Goal: Book appointment/travel/reservation

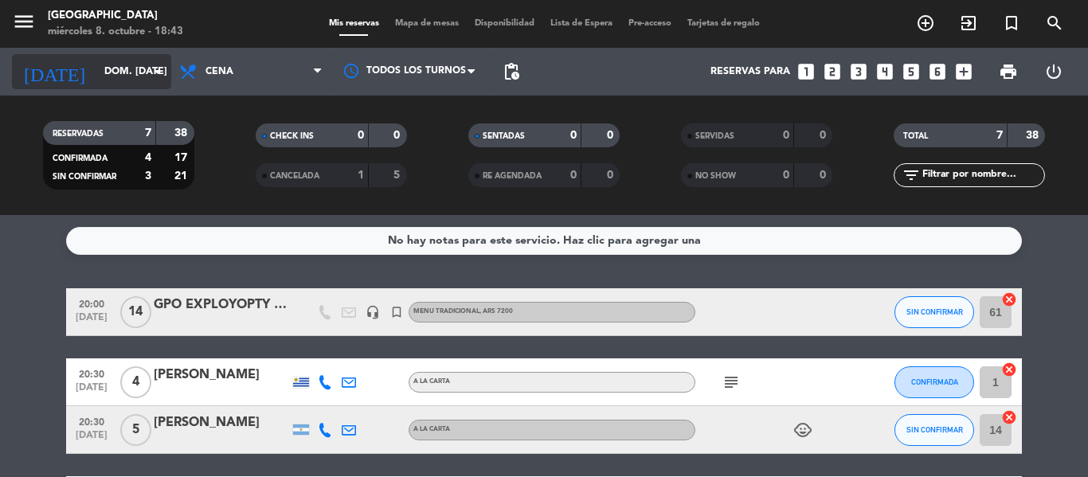
click at [96, 77] on input "dom. [DATE]" at bounding box center [163, 71] width 135 height 27
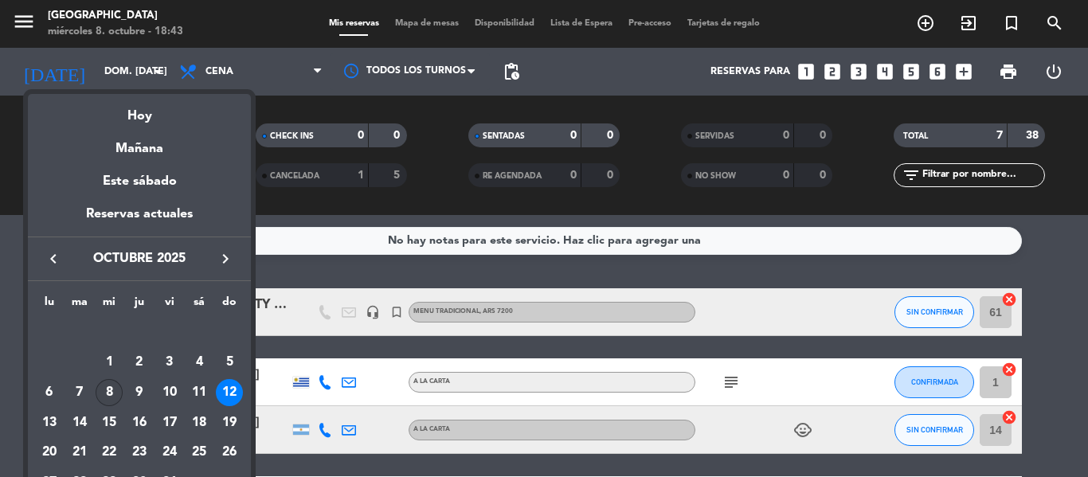
click at [113, 390] on div "8" at bounding box center [109, 392] width 27 height 27
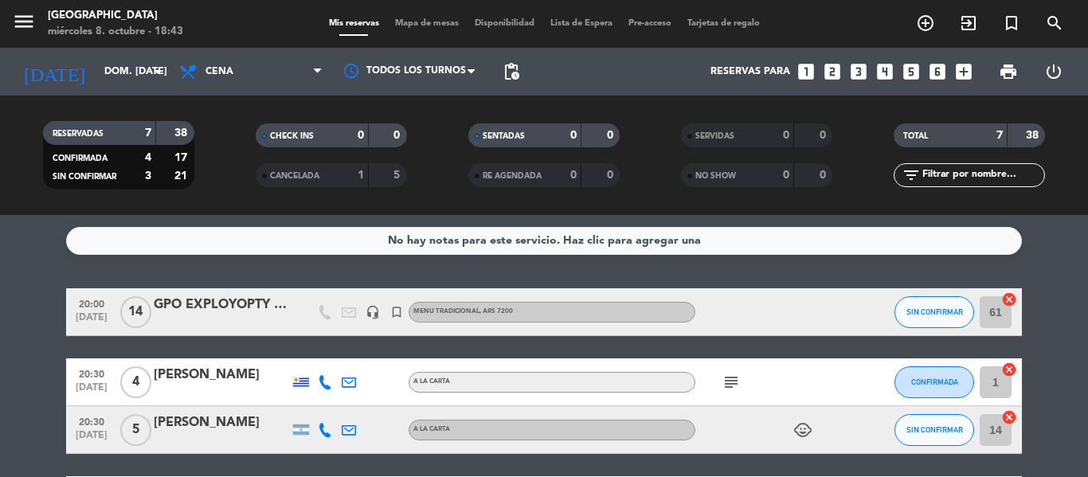
type input "mié. [DATE]"
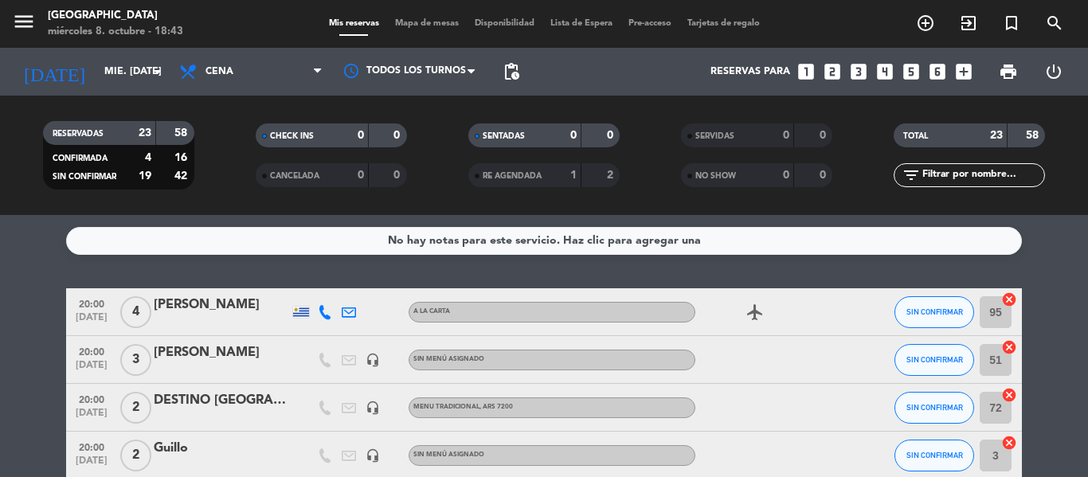
click at [890, 68] on icon "looks_4" at bounding box center [885, 71] width 21 height 21
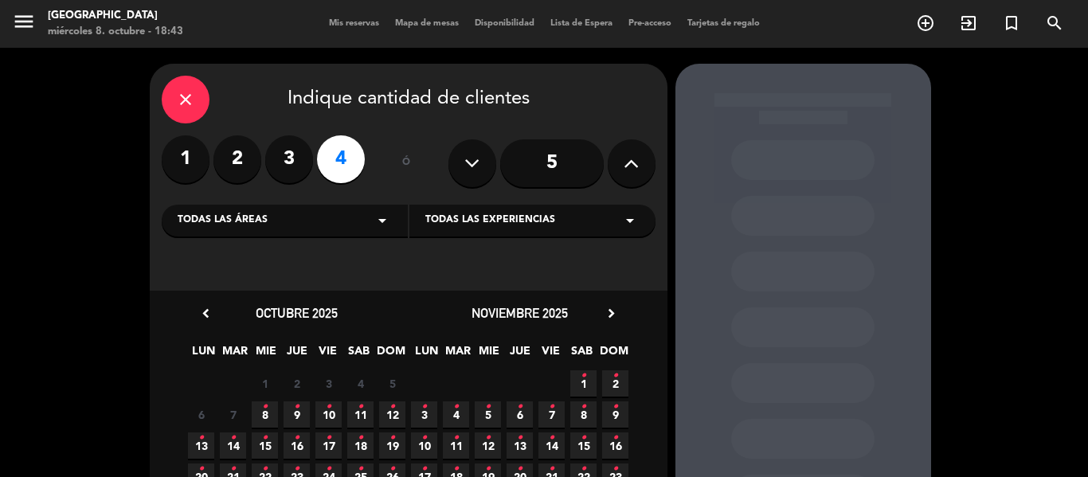
click at [268, 408] on span "8 •" at bounding box center [265, 414] width 26 height 26
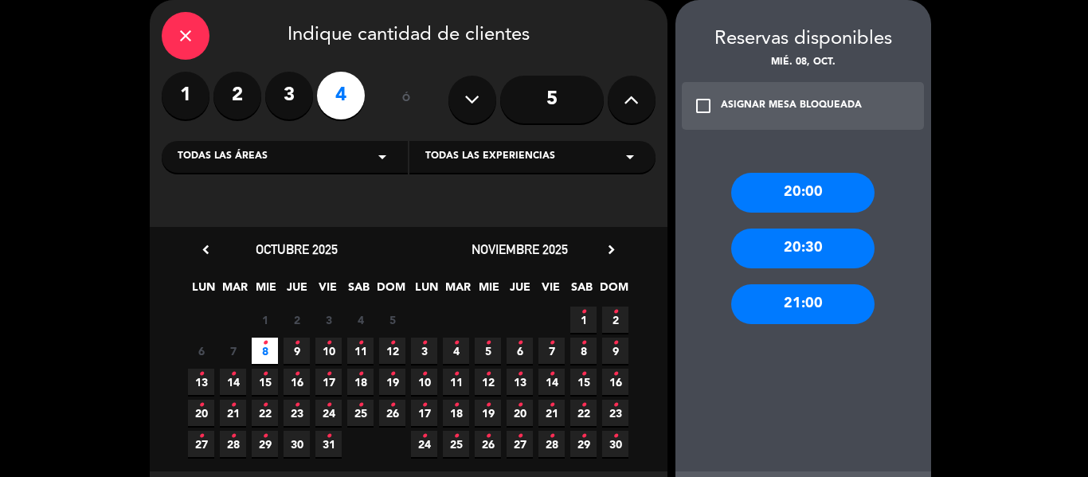
click at [821, 178] on div "20:00" at bounding box center [802, 193] width 143 height 40
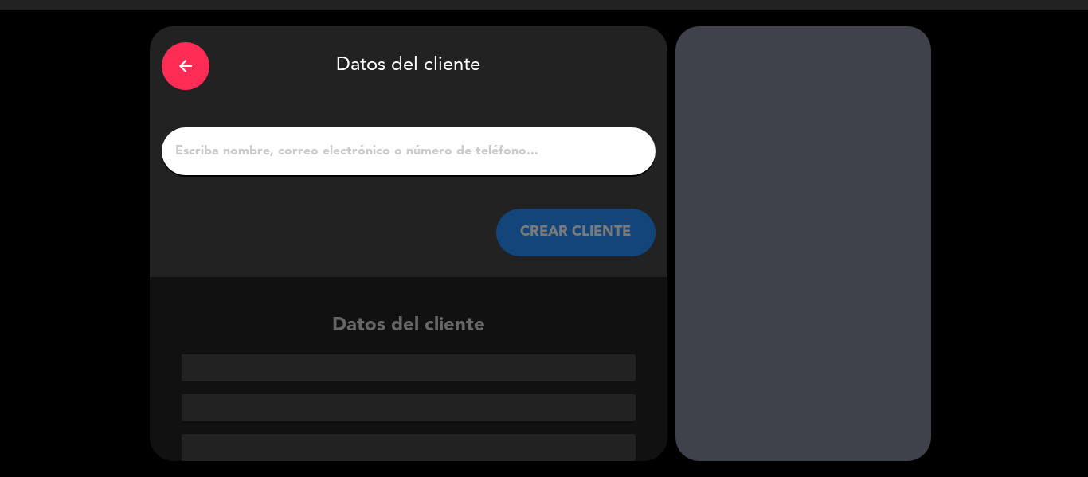
scroll to position [37, 0]
click at [289, 149] on input "1" at bounding box center [409, 151] width 470 height 22
click at [221, 153] on input "1" at bounding box center [409, 151] width 470 height 22
click at [225, 151] on input "1" at bounding box center [409, 151] width 470 height 22
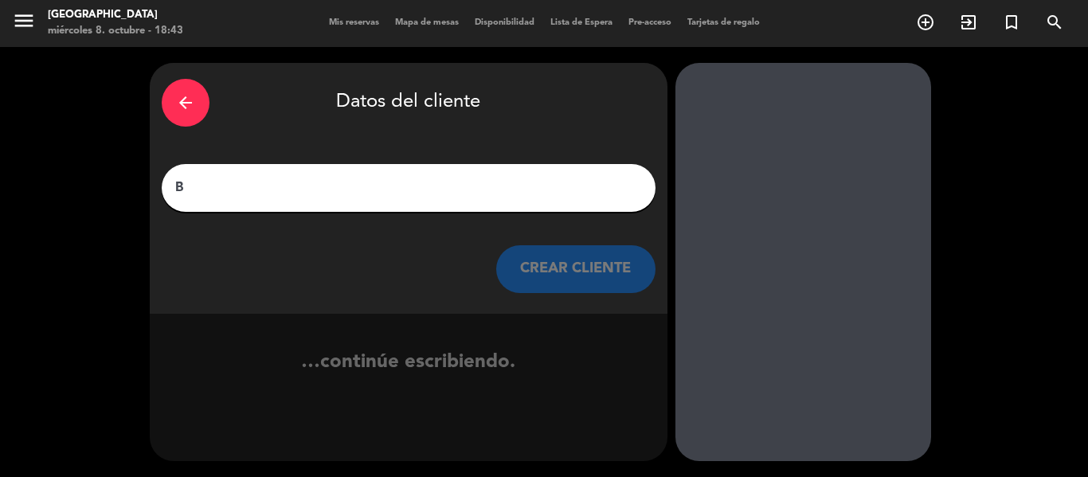
scroll to position [1, 0]
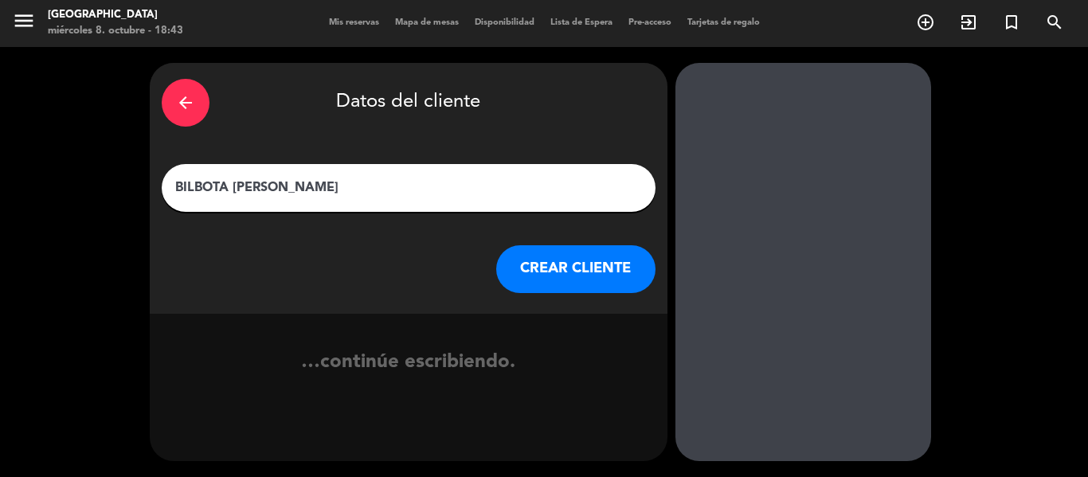
type input "BILBOTA [PERSON_NAME]"
click at [554, 279] on button "CREAR CLIENTE" at bounding box center [575, 269] width 159 height 48
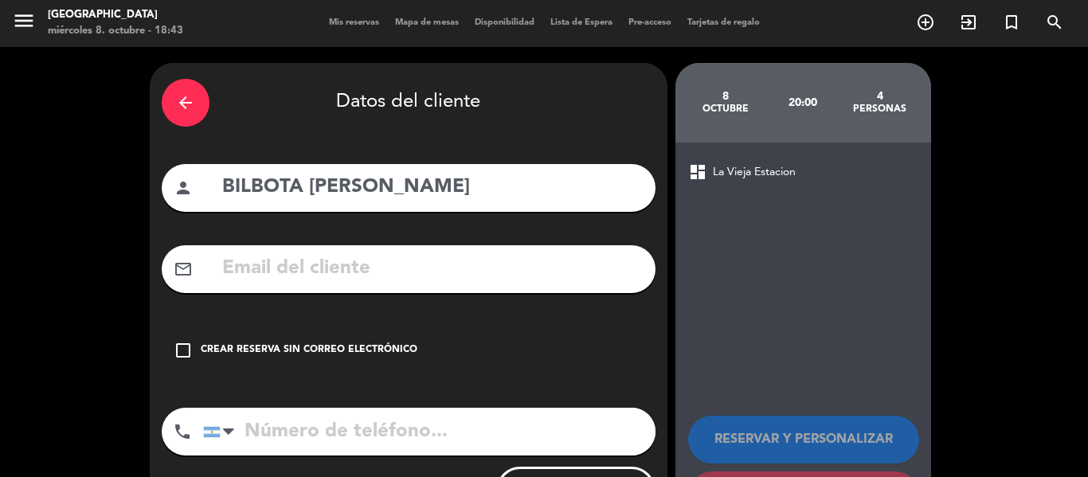
click at [274, 362] on div "check_box_outline_blank Crear reserva sin correo electrónico" at bounding box center [409, 351] width 494 height 48
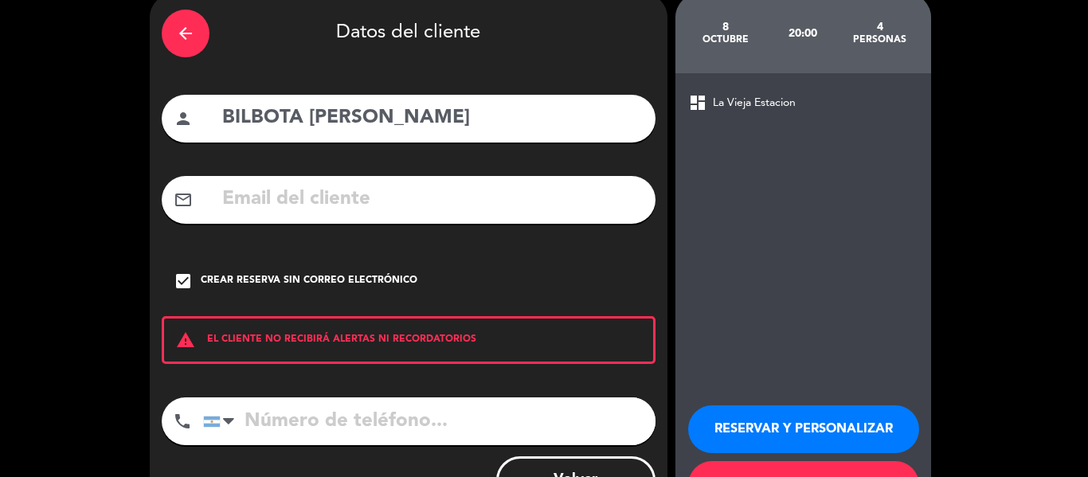
scroll to position [137, 0]
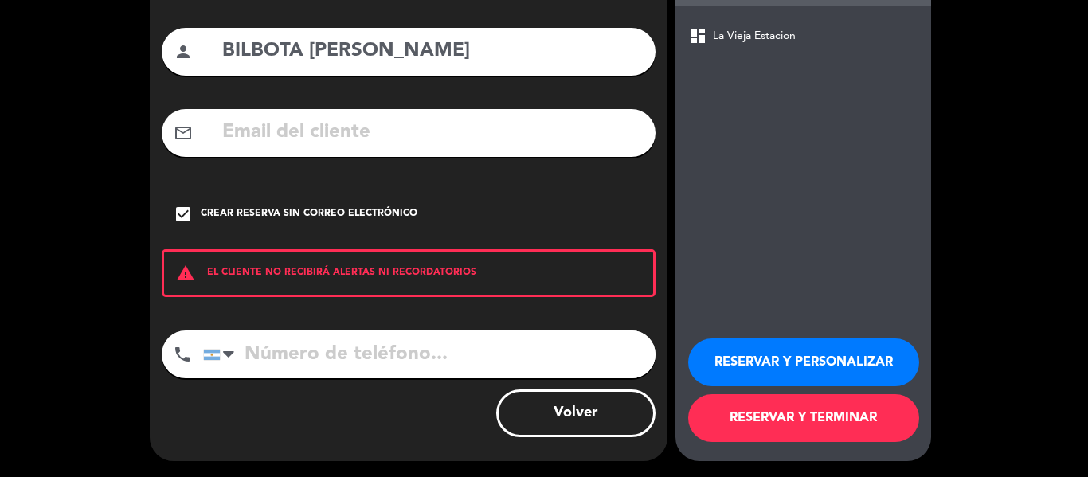
click at [817, 434] on button "RESERVAR Y TERMINAR" at bounding box center [803, 418] width 231 height 48
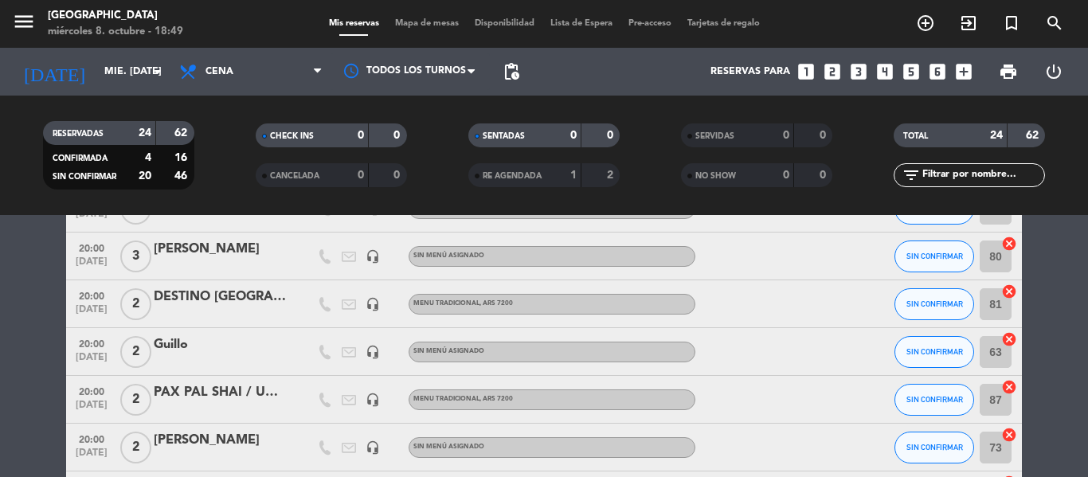
scroll to position [127, 0]
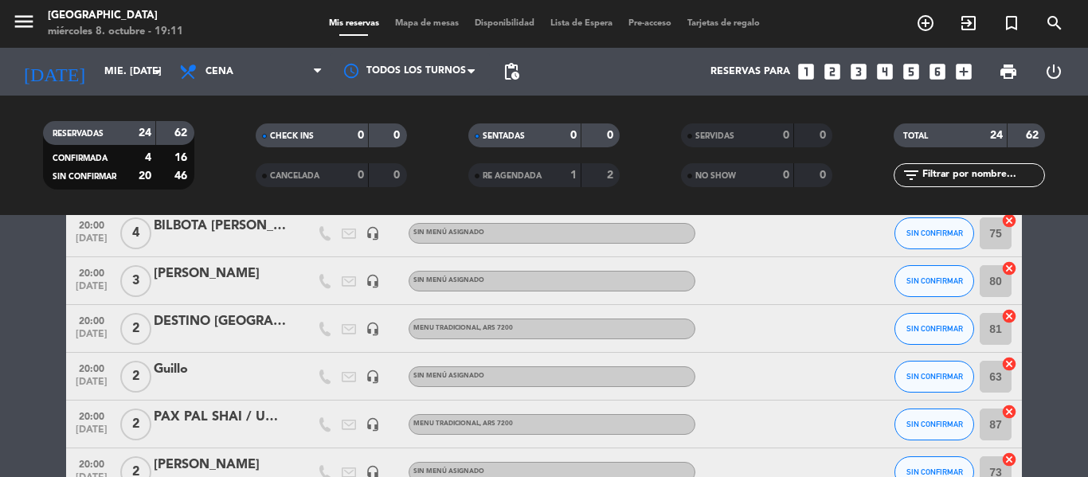
click at [428, 161] on div "CHECK INS 0 0" at bounding box center [331, 143] width 213 height 40
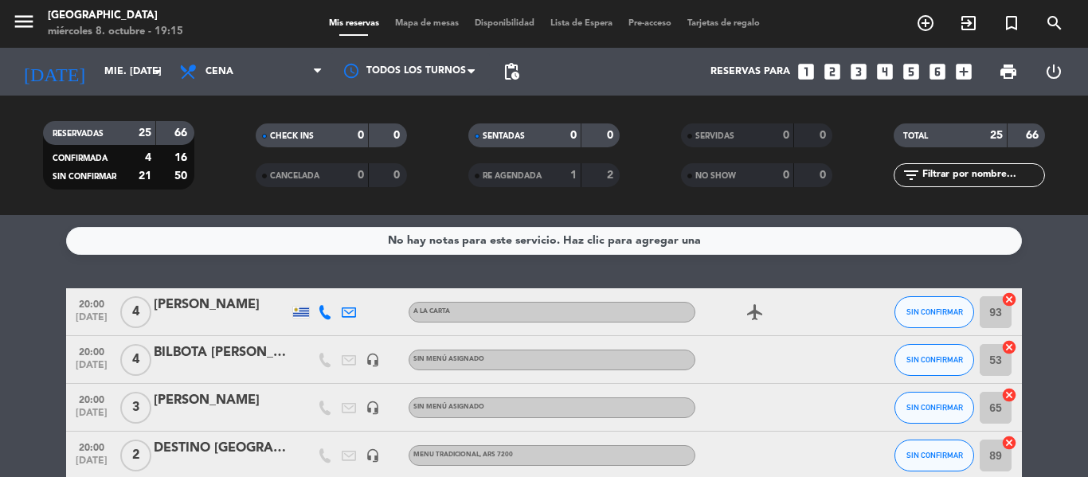
click at [209, 147] on filter-checkbox "RESERVADAS 25 66 CONFIRMADA 4 16 SIN CONFIRMAR 21 50" at bounding box center [118, 155] width 213 height 69
click at [904, 69] on icon "looks_5" at bounding box center [911, 71] width 21 height 21
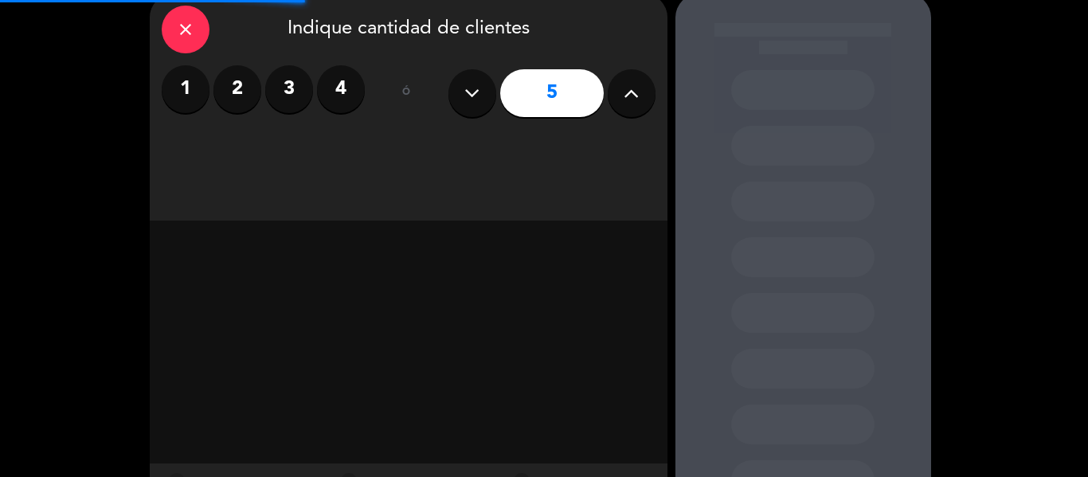
scroll to position [141, 0]
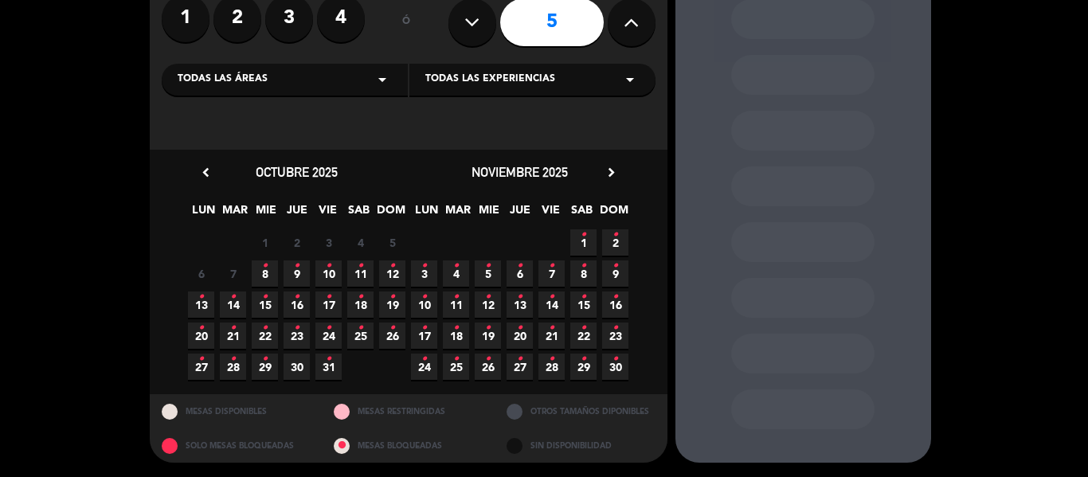
click at [266, 271] on icon "•" at bounding box center [265, 265] width 6 height 25
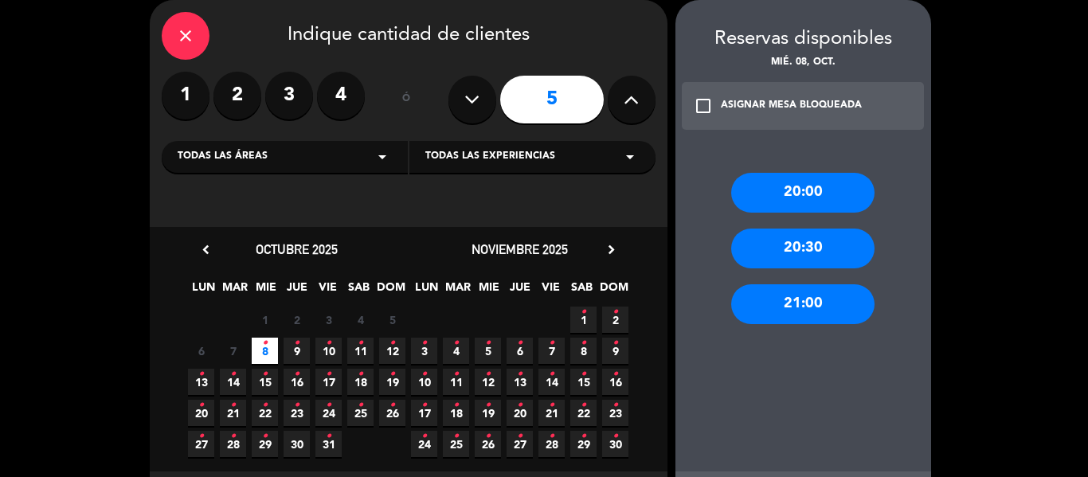
click at [777, 194] on div "20:00" at bounding box center [802, 193] width 143 height 40
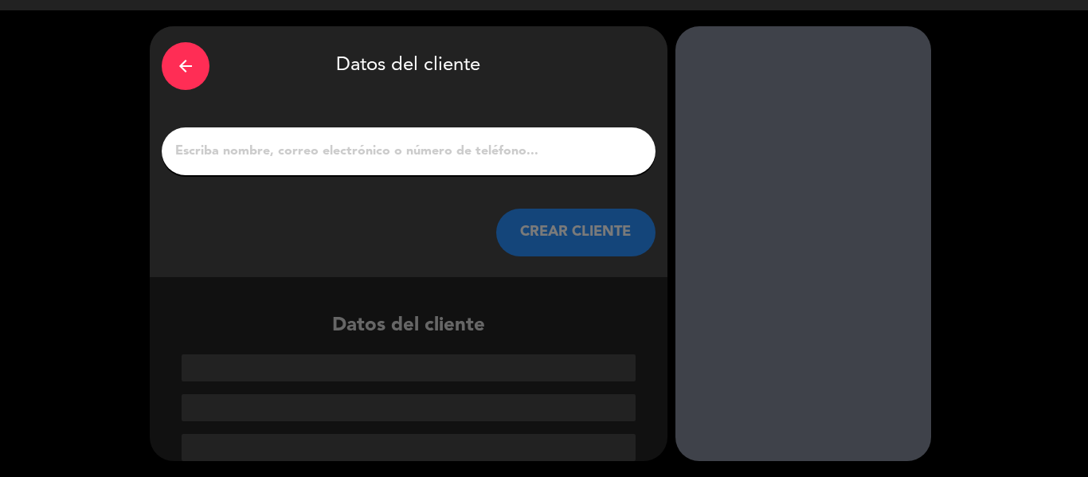
scroll to position [37, 0]
click at [233, 155] on input "1" at bounding box center [409, 151] width 470 height 22
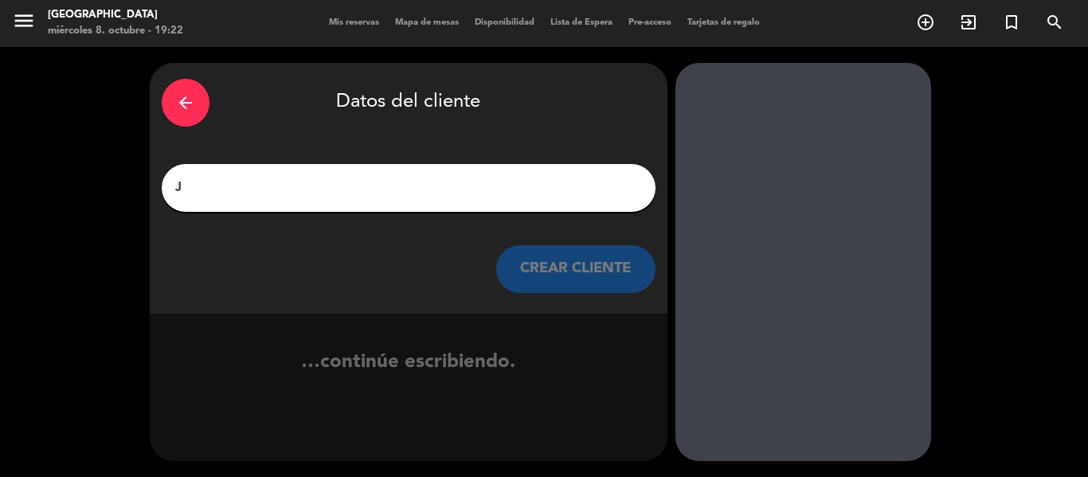
scroll to position [1, 0]
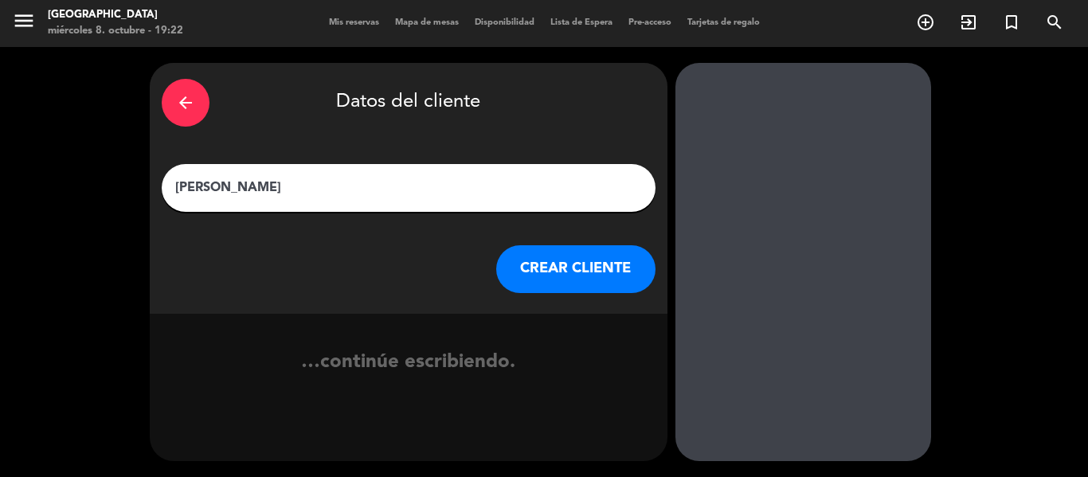
type input "[PERSON_NAME]"
click at [554, 266] on button "CREAR CLIENTE" at bounding box center [575, 269] width 159 height 48
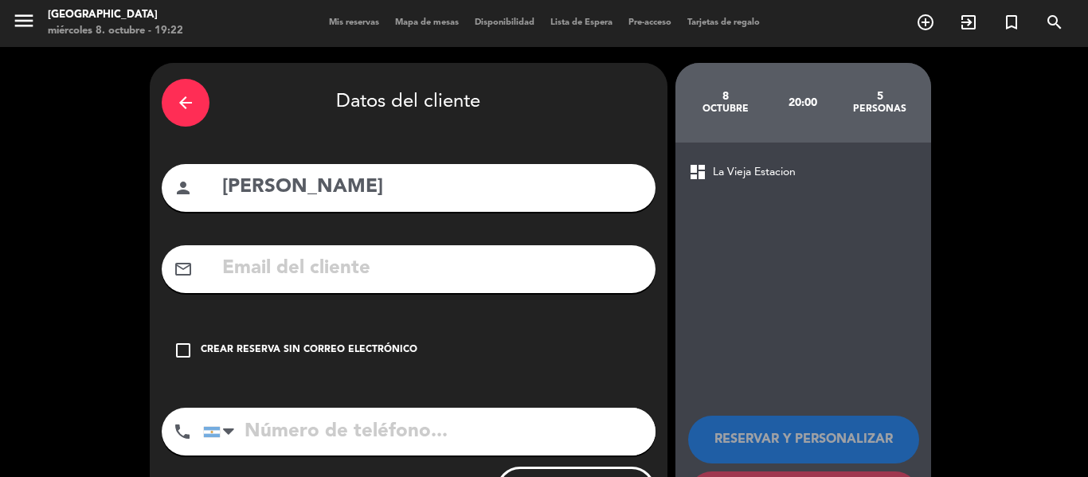
click at [360, 352] on div "Crear reserva sin correo electrónico" at bounding box center [309, 351] width 217 height 16
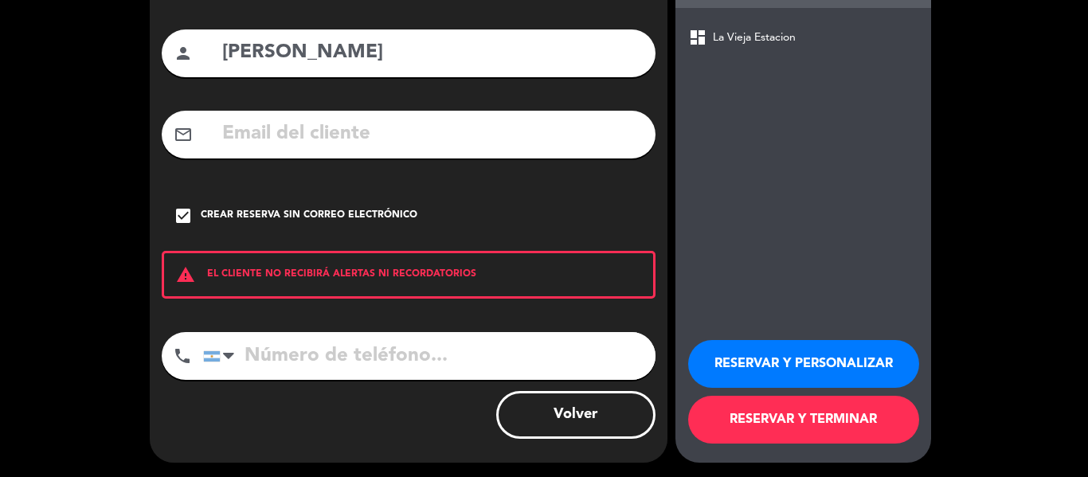
scroll to position [137, 0]
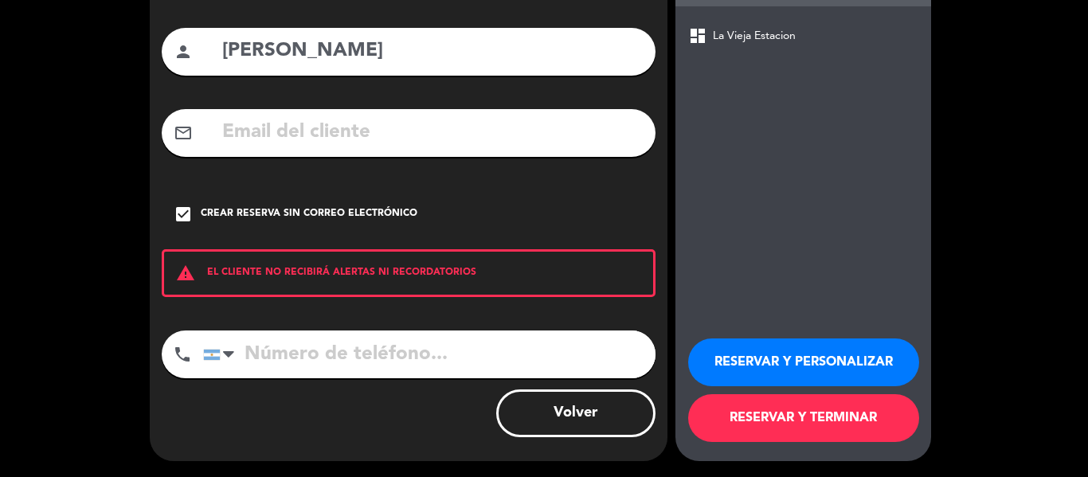
click at [779, 440] on button "RESERVAR Y TERMINAR" at bounding box center [803, 418] width 231 height 48
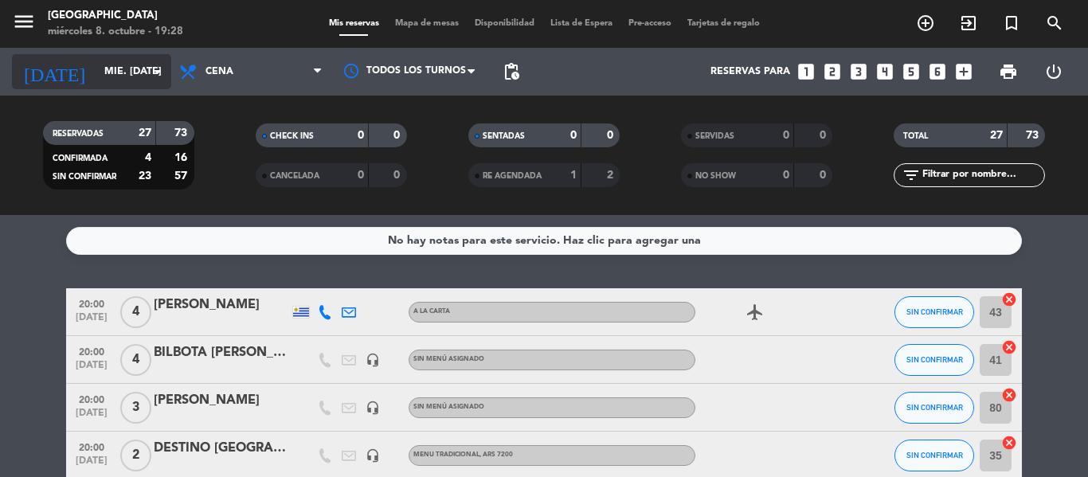
click at [96, 68] on input "mié. [DATE]" at bounding box center [163, 71] width 135 height 27
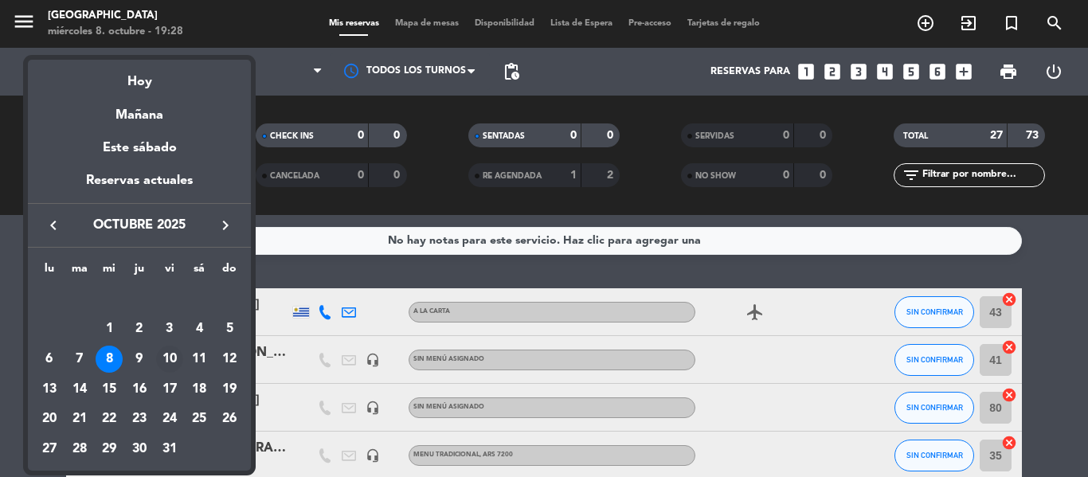
click at [158, 353] on div "10" at bounding box center [169, 359] width 27 height 27
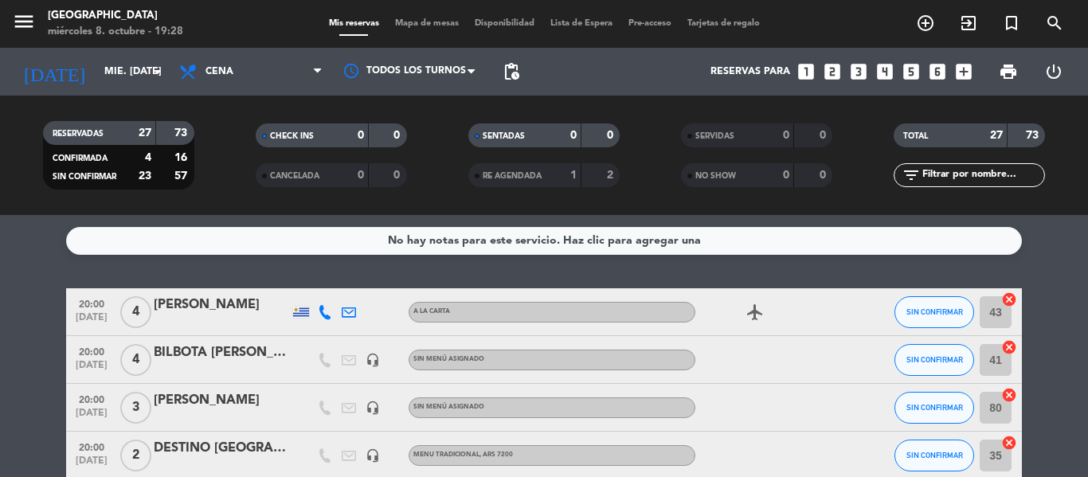
type input "vie. [DATE]"
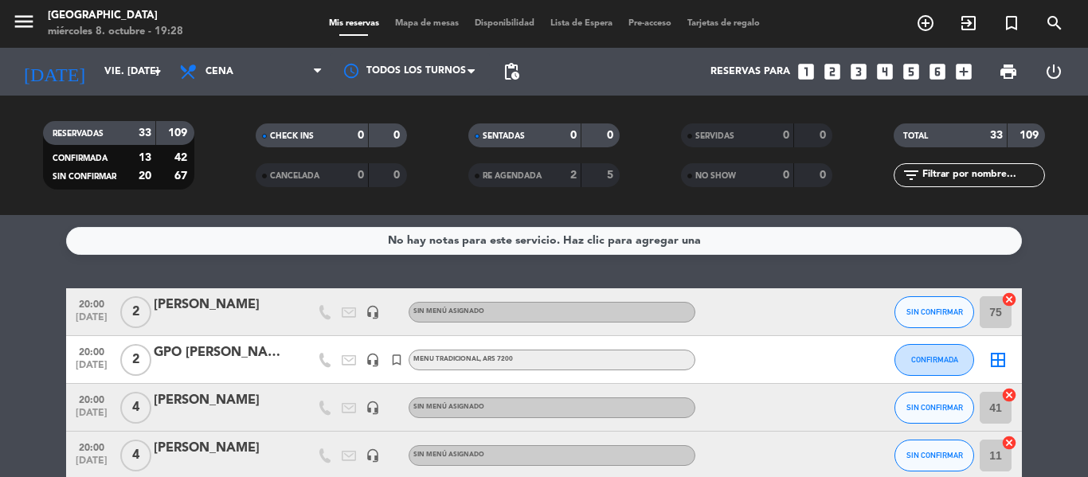
click at [835, 70] on icon "looks_two" at bounding box center [832, 71] width 21 height 21
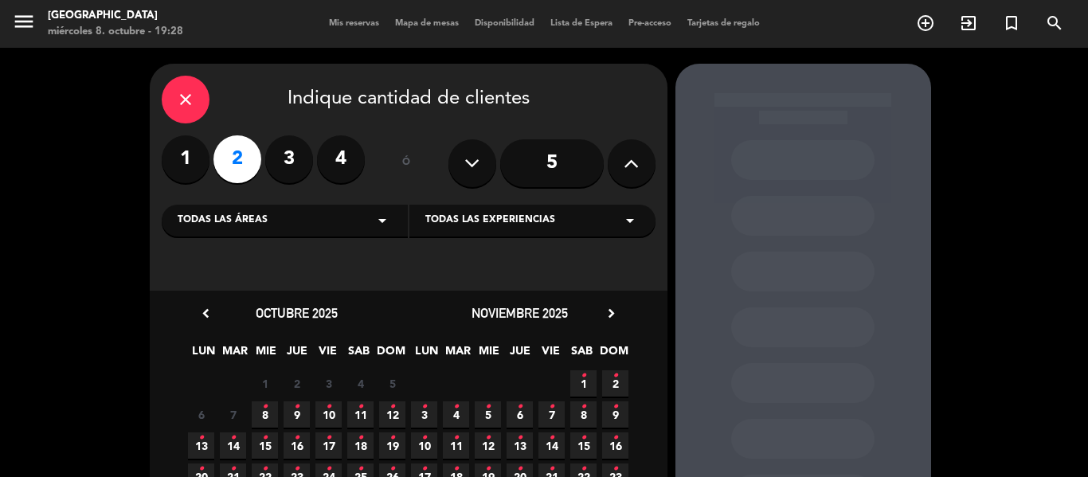
click at [329, 409] on icon "•" at bounding box center [329, 406] width 6 height 25
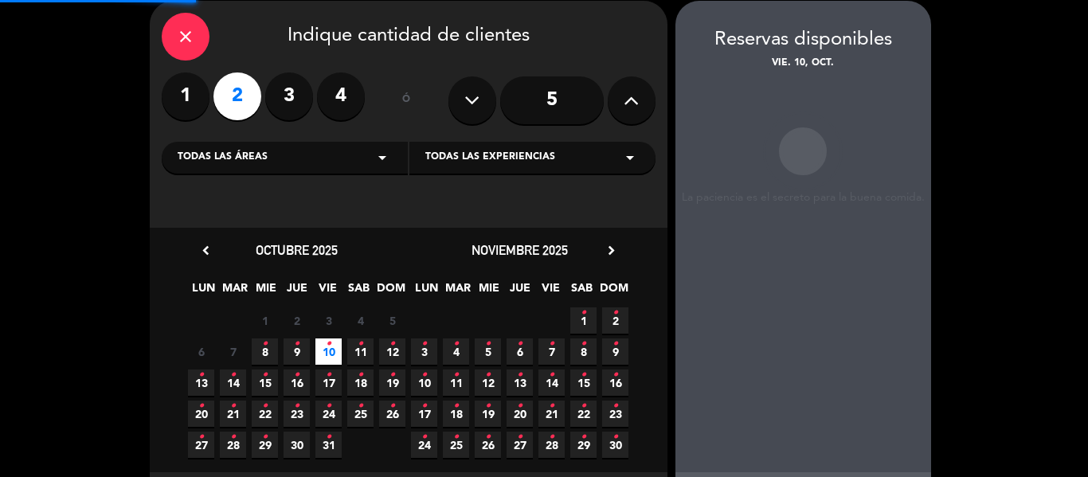
scroll to position [64, 0]
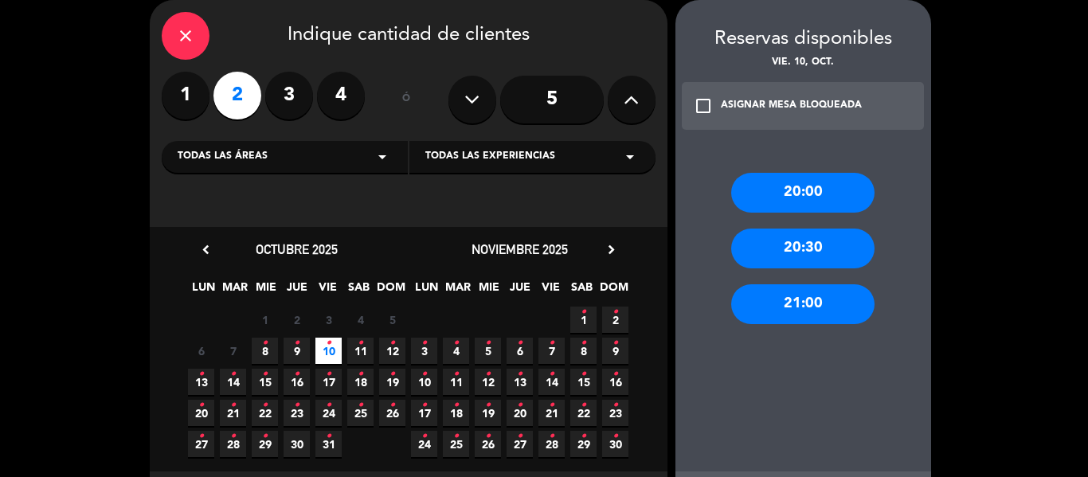
click at [857, 201] on div "20:00" at bounding box center [802, 193] width 143 height 40
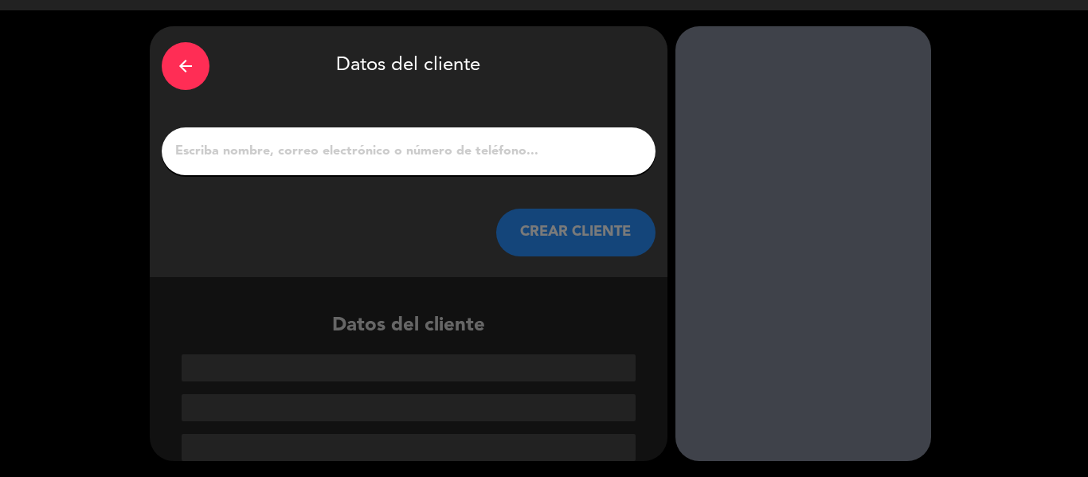
scroll to position [37, 0]
click at [249, 159] on input "1" at bounding box center [409, 151] width 470 height 22
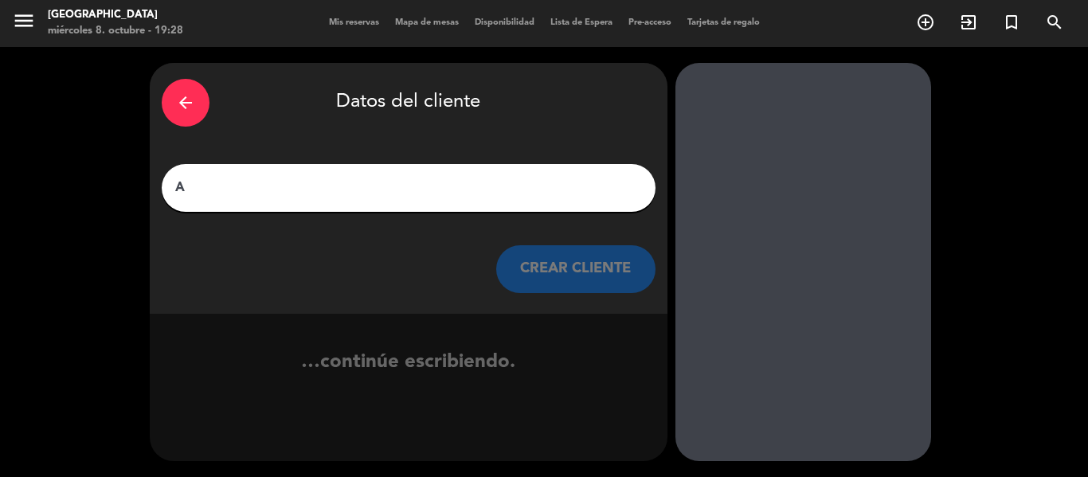
scroll to position [1, 0]
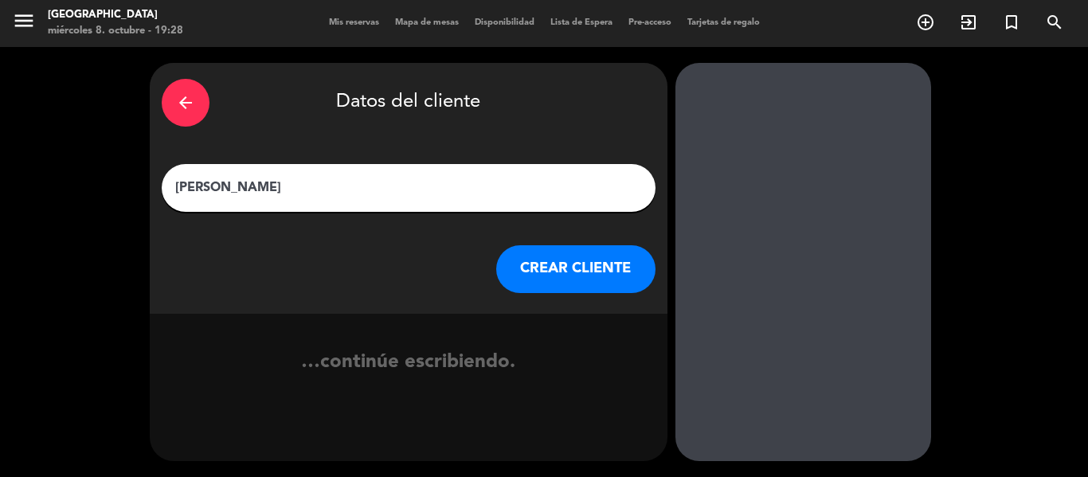
type input "[PERSON_NAME]"
click at [609, 263] on button "CREAR CLIENTE" at bounding box center [575, 269] width 159 height 48
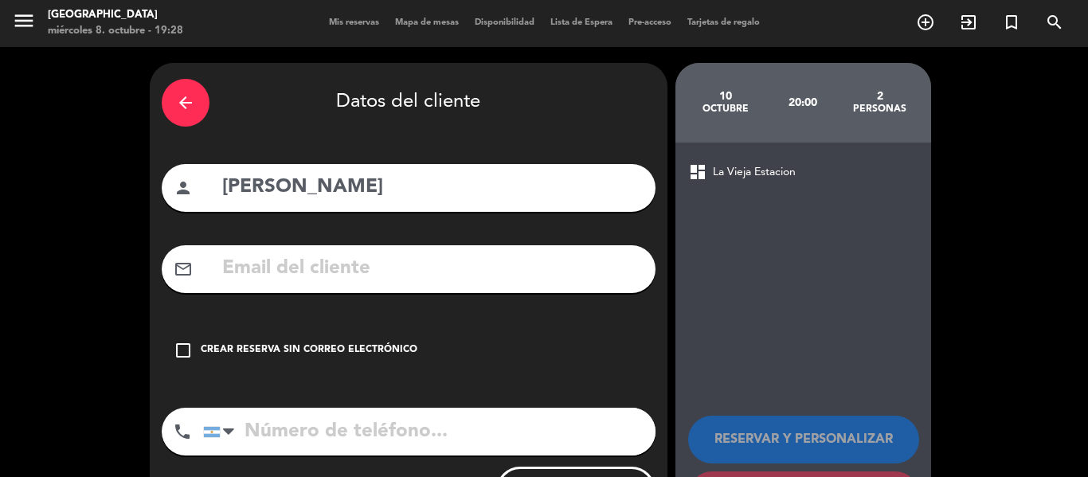
click at [269, 339] on div "check_box_outline_blank Crear reserva sin correo electrónico" at bounding box center [409, 351] width 494 height 48
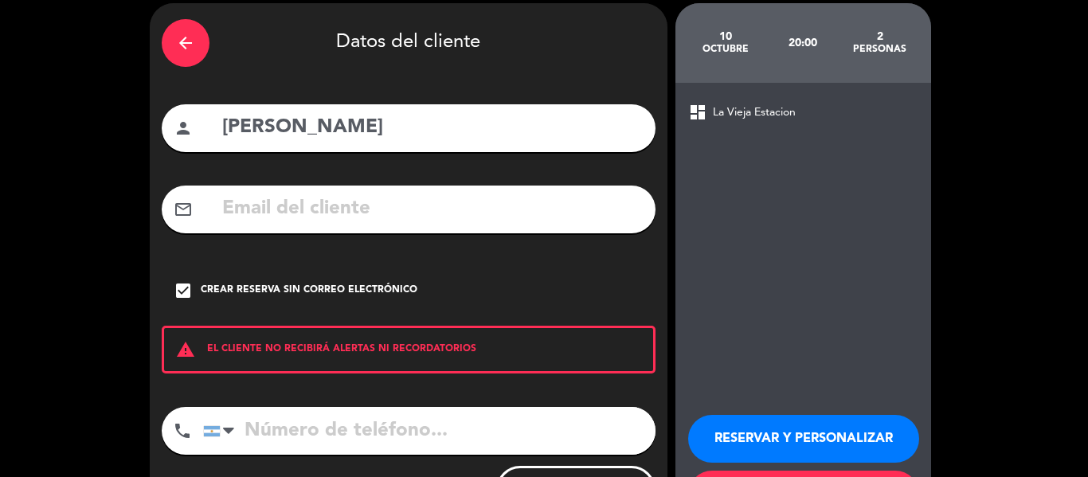
scroll to position [137, 0]
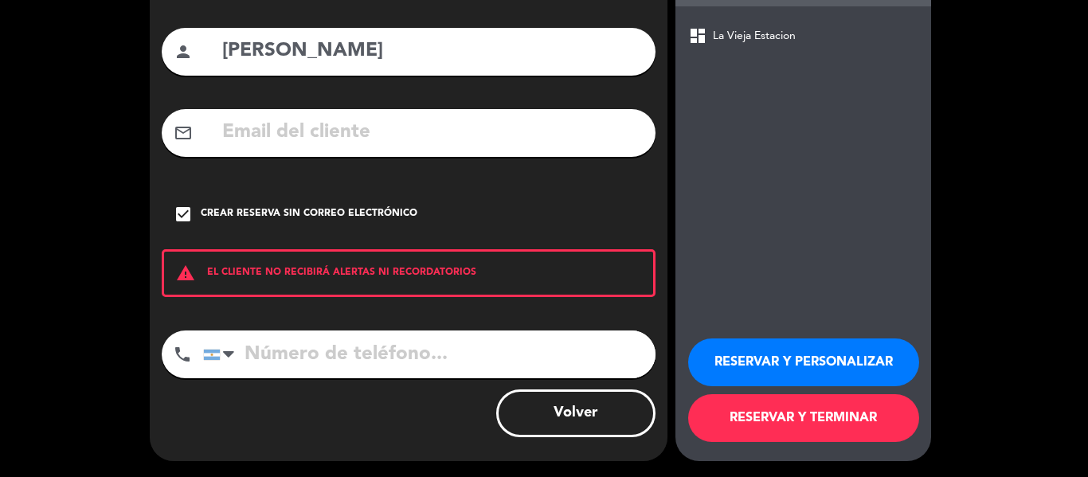
click at [795, 439] on button "RESERVAR Y TERMINAR" at bounding box center [803, 418] width 231 height 48
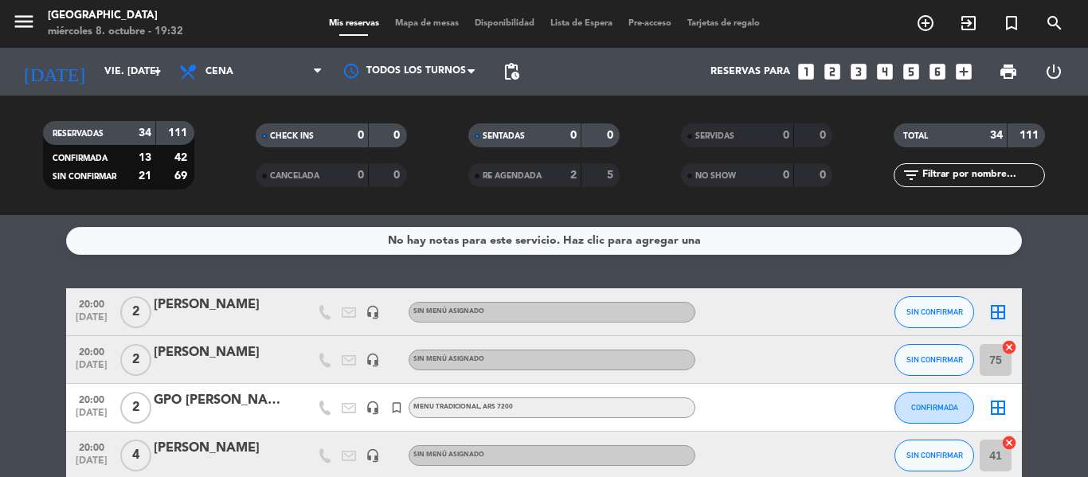
click at [834, 65] on icon "looks_two" at bounding box center [832, 71] width 21 height 21
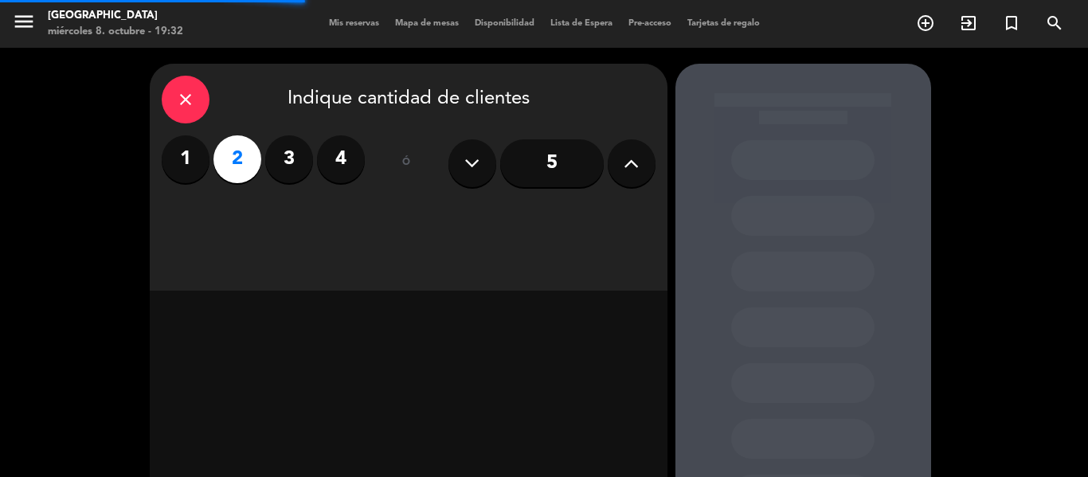
scroll to position [141, 0]
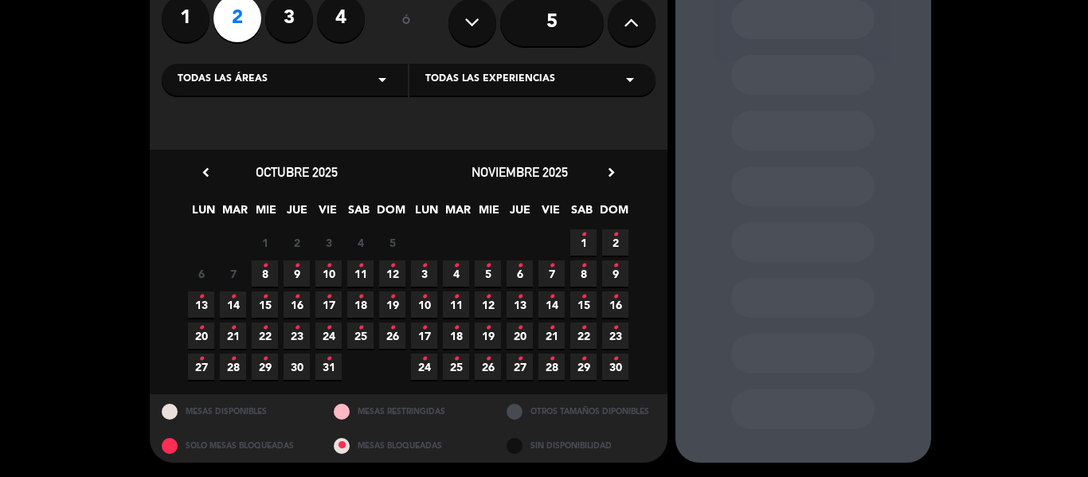
click at [260, 264] on span "8 •" at bounding box center [265, 273] width 26 height 26
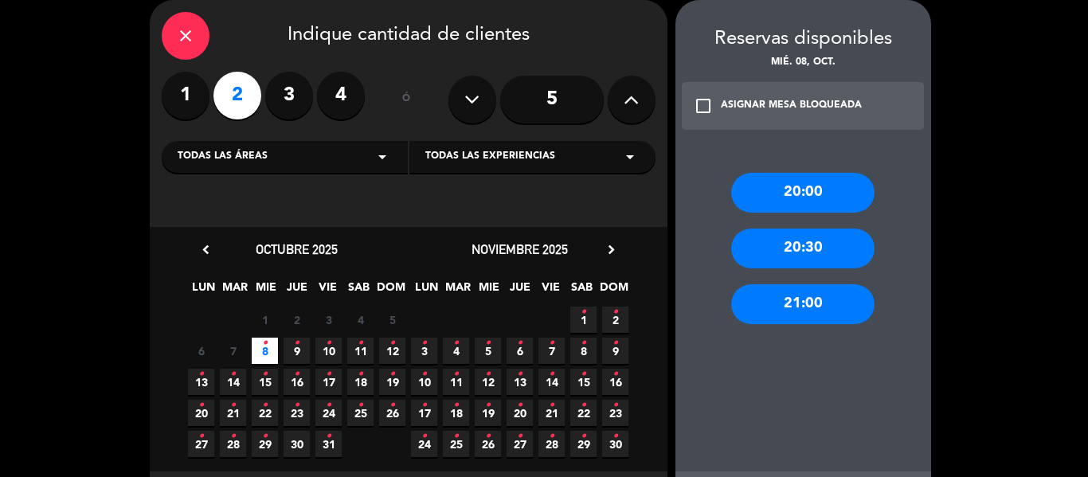
click at [816, 187] on div "20:00" at bounding box center [802, 193] width 143 height 40
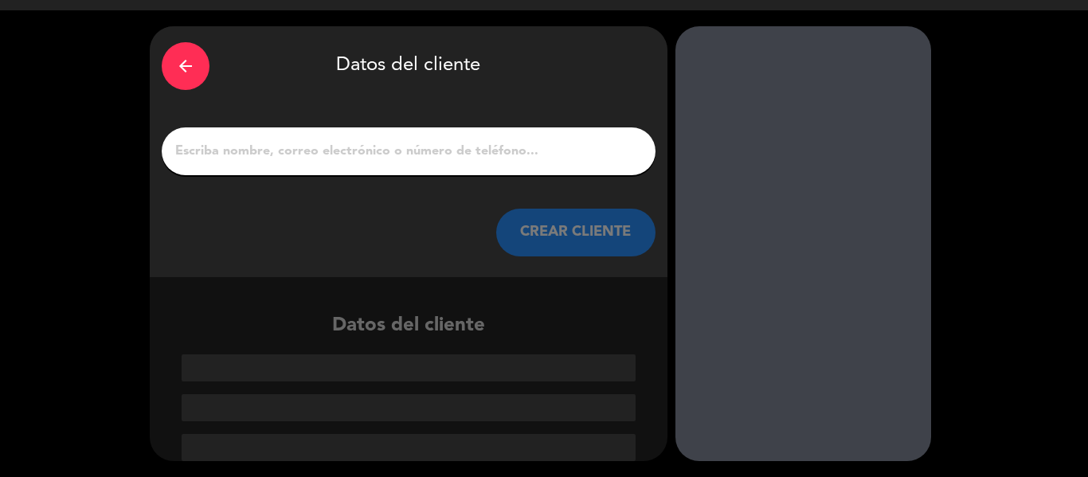
click at [438, 166] on div at bounding box center [409, 151] width 494 height 48
click at [437, 158] on input "1" at bounding box center [409, 151] width 470 height 22
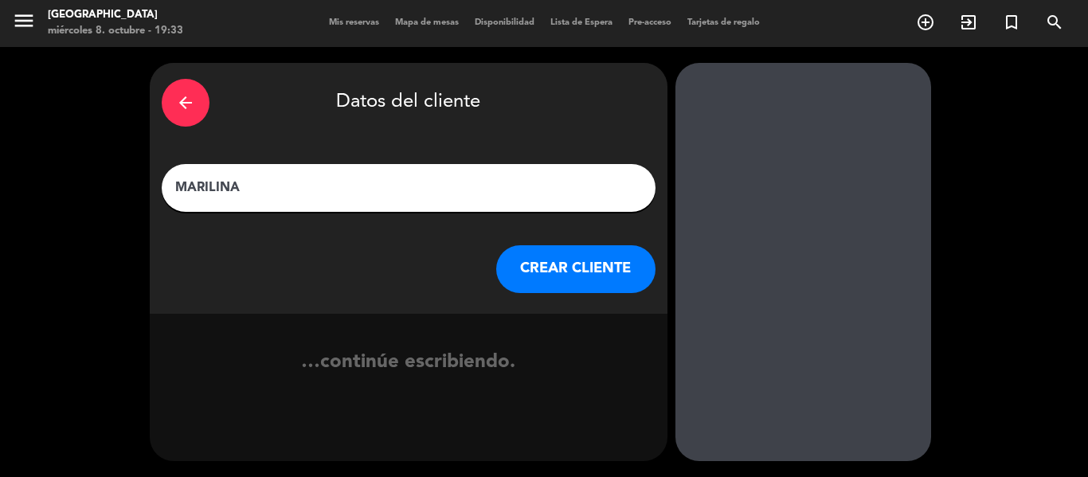
type input "MARILINA"
click at [581, 260] on button "CREAR CLIENTE" at bounding box center [575, 269] width 159 height 48
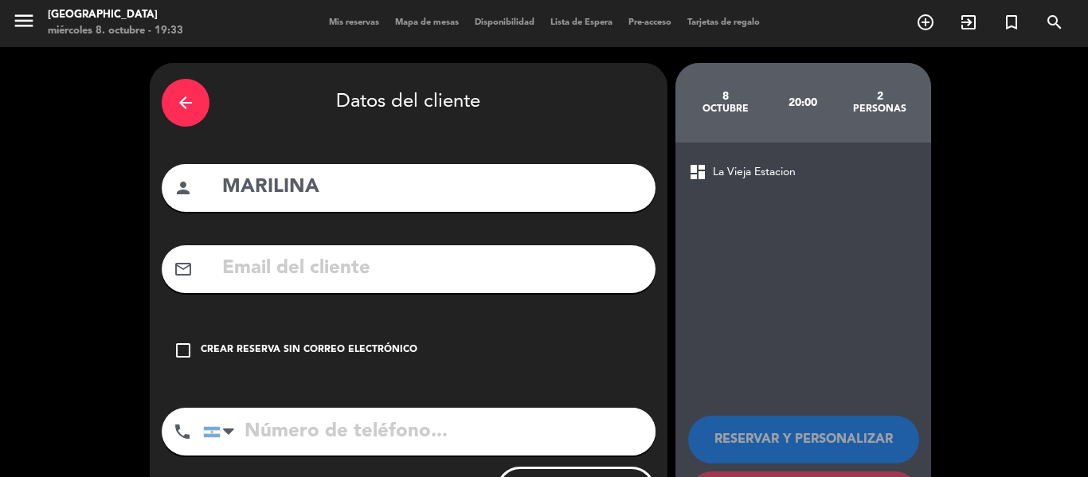
click at [288, 335] on div "check_box_outline_blank Crear reserva sin correo electrónico" at bounding box center [409, 351] width 494 height 48
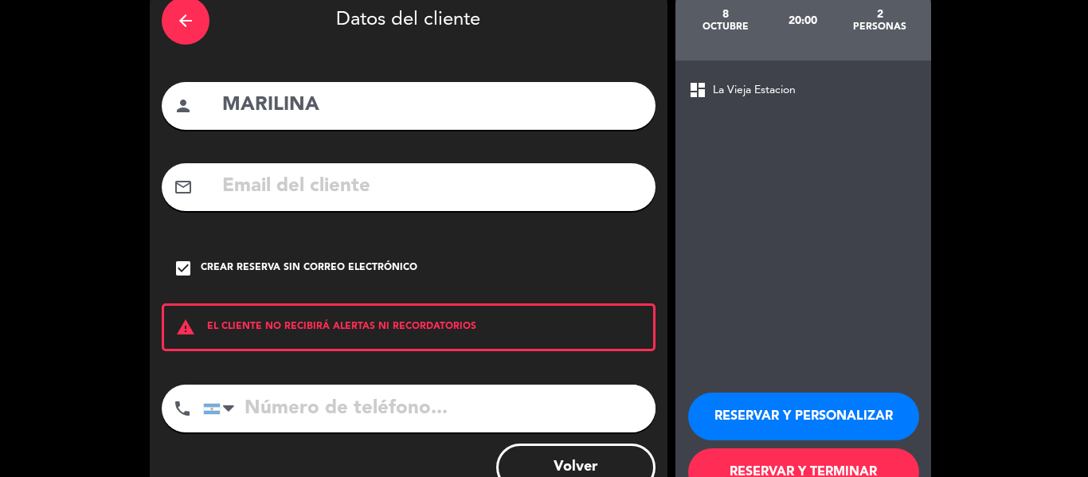
scroll to position [137, 0]
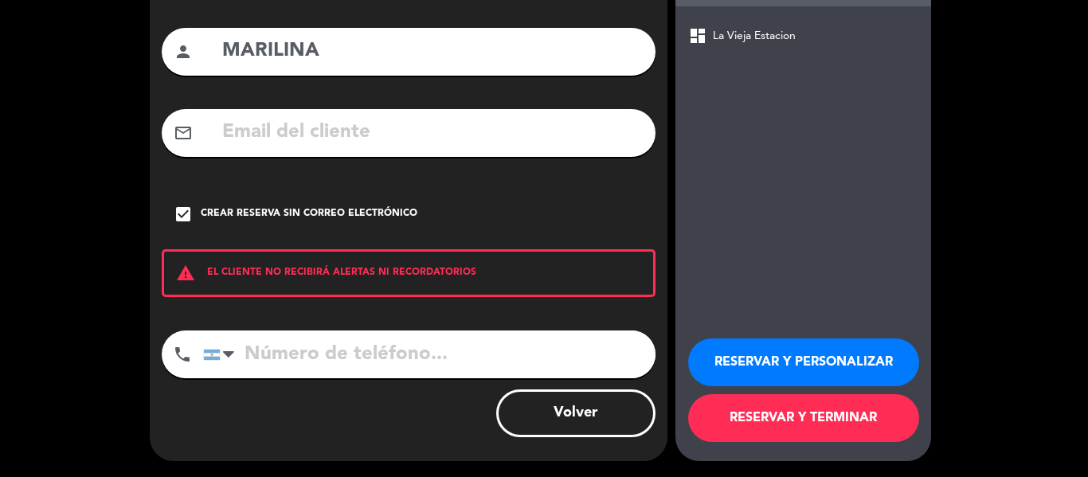
click at [777, 404] on button "RESERVAR Y TERMINAR" at bounding box center [803, 418] width 231 height 48
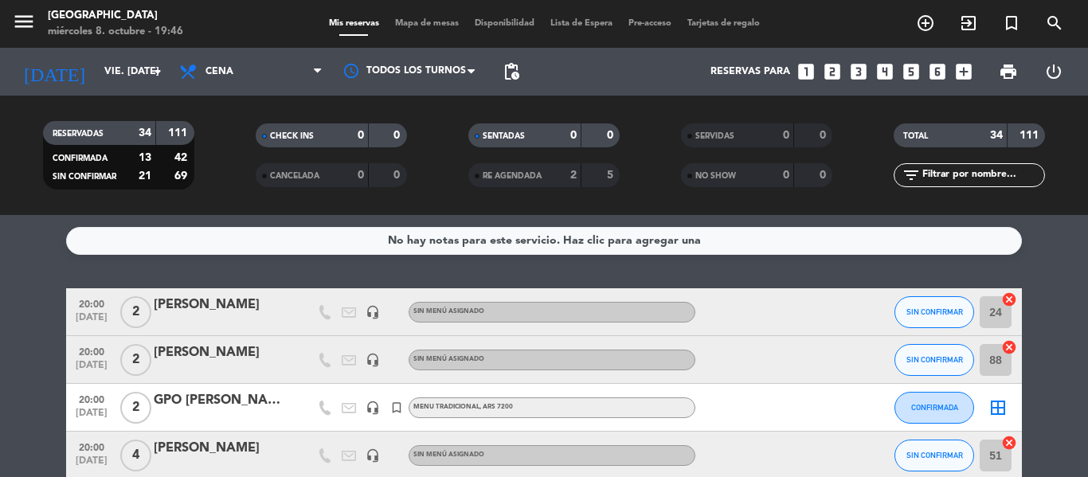
click at [244, 199] on div "RESERVADAS 34 111 CONFIRMADA 13 42 SIN CONFIRMAR 21 69 CHECK INS 0 0 CANCELADA …" at bounding box center [544, 155] width 1088 height 119
click at [131, 82] on input "vie. [DATE]" at bounding box center [163, 71] width 135 height 27
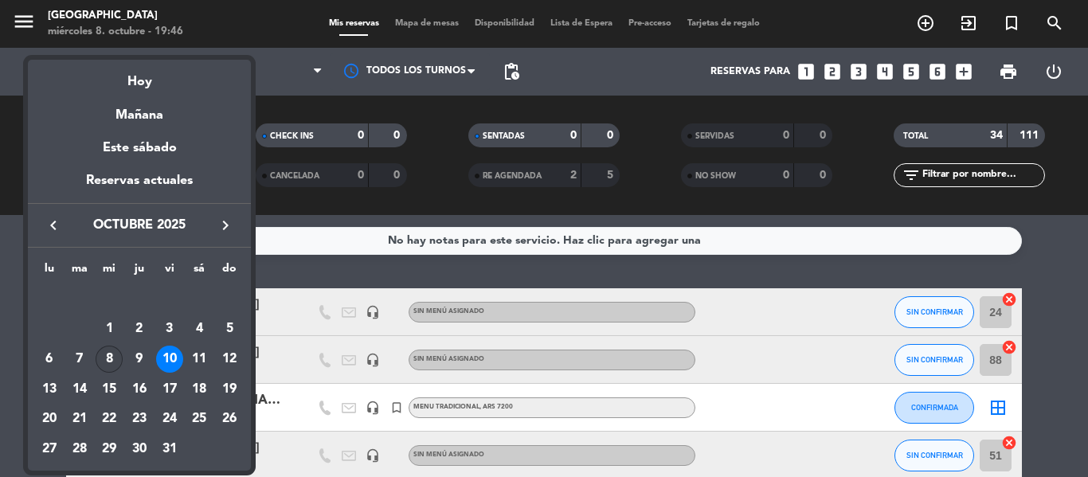
click at [119, 360] on div "8" at bounding box center [109, 359] width 27 height 27
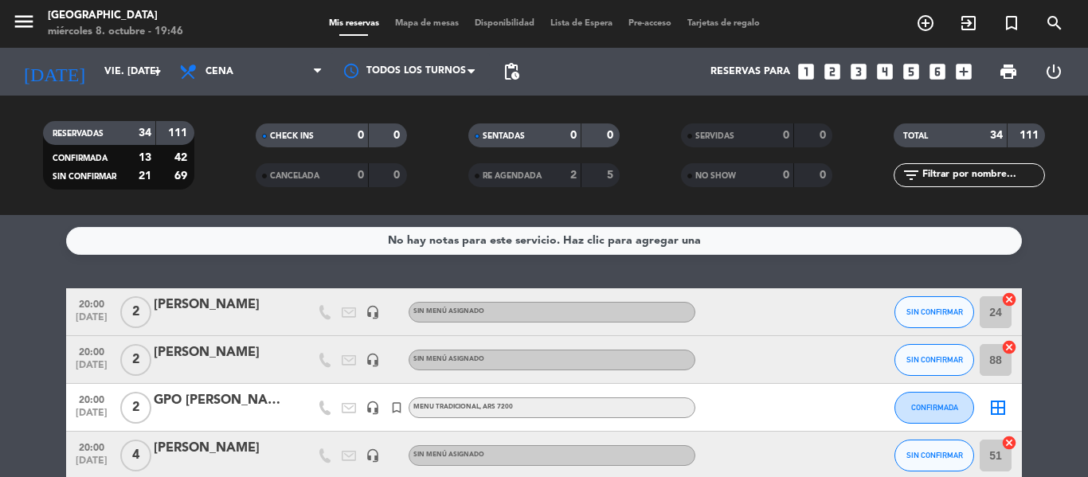
type input "mié. [DATE]"
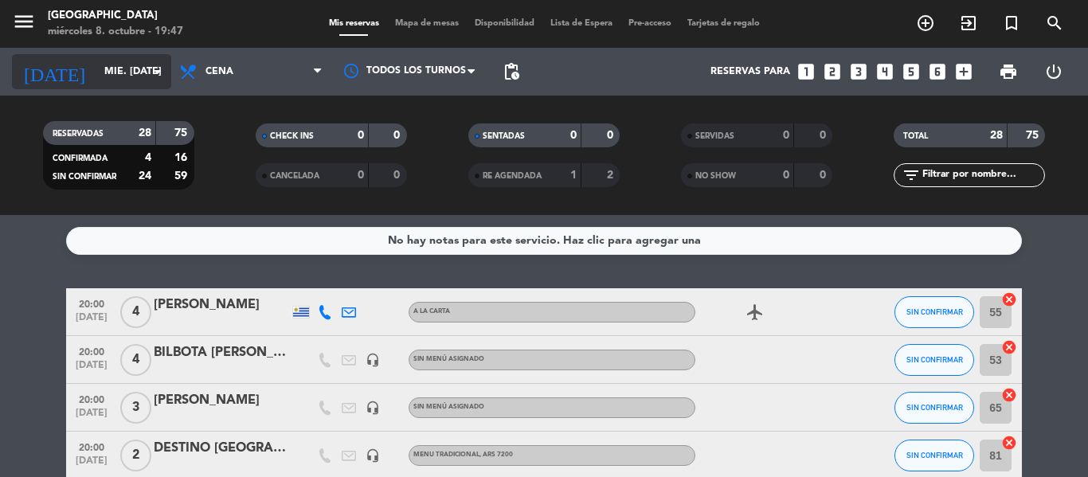
click at [96, 72] on input "mié. [DATE]" at bounding box center [163, 71] width 135 height 27
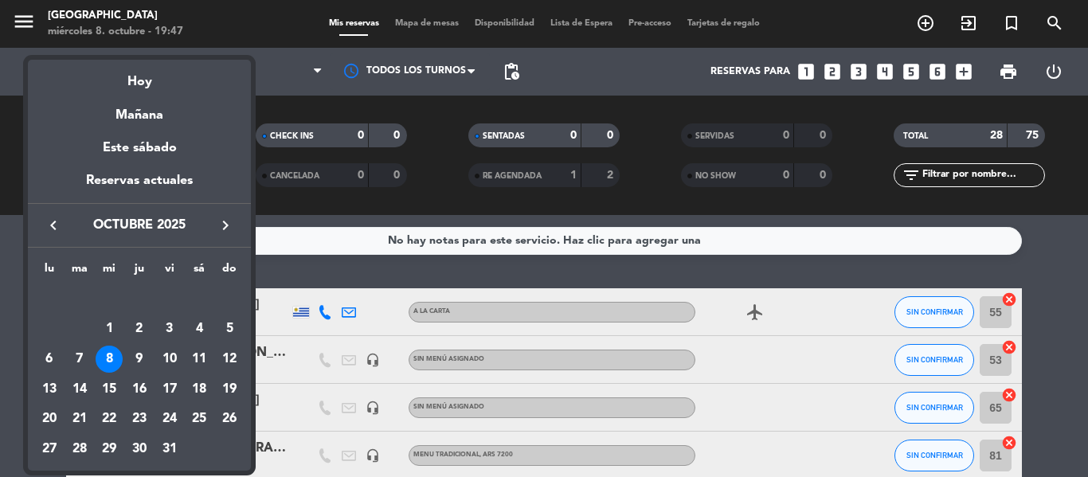
click at [328, 266] on div at bounding box center [544, 238] width 1088 height 477
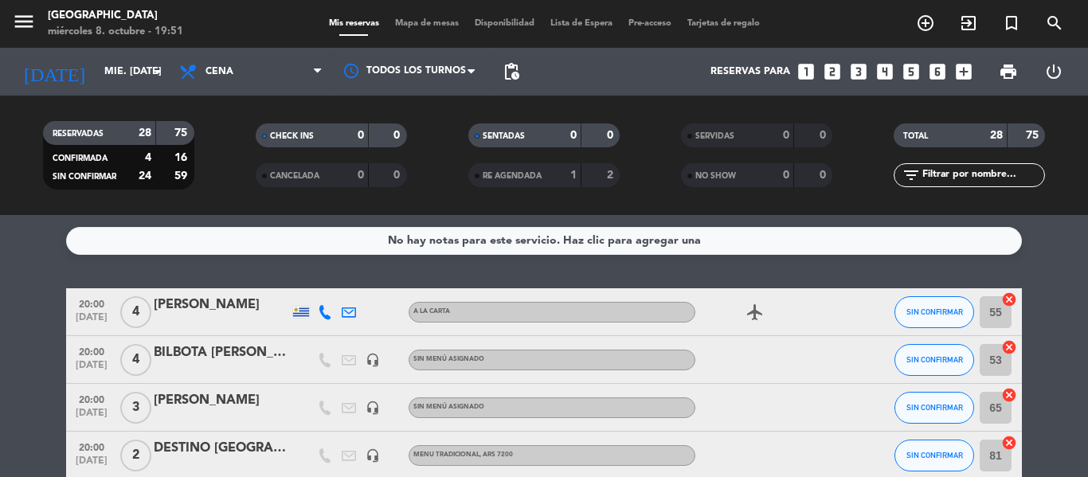
click at [860, 73] on icon "looks_3" at bounding box center [858, 71] width 21 height 21
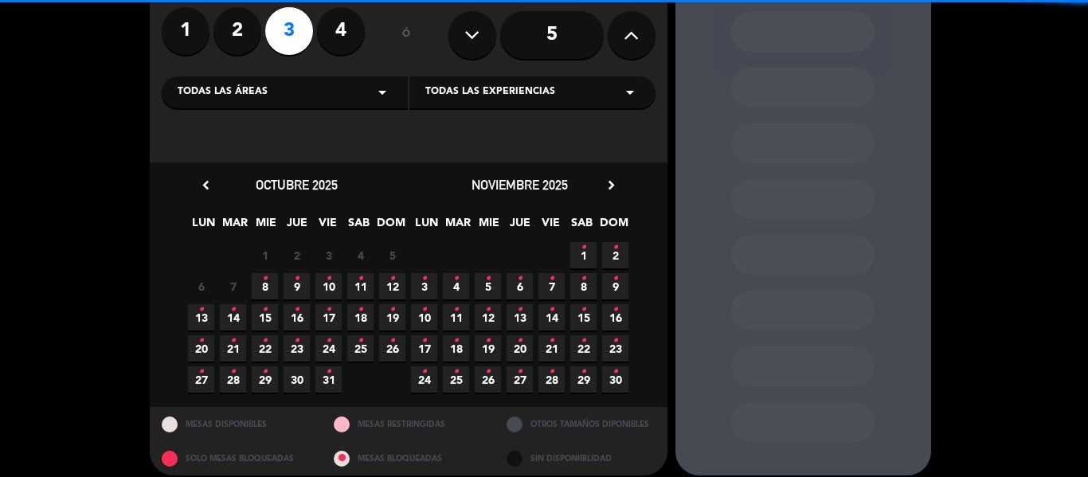
scroll to position [141, 0]
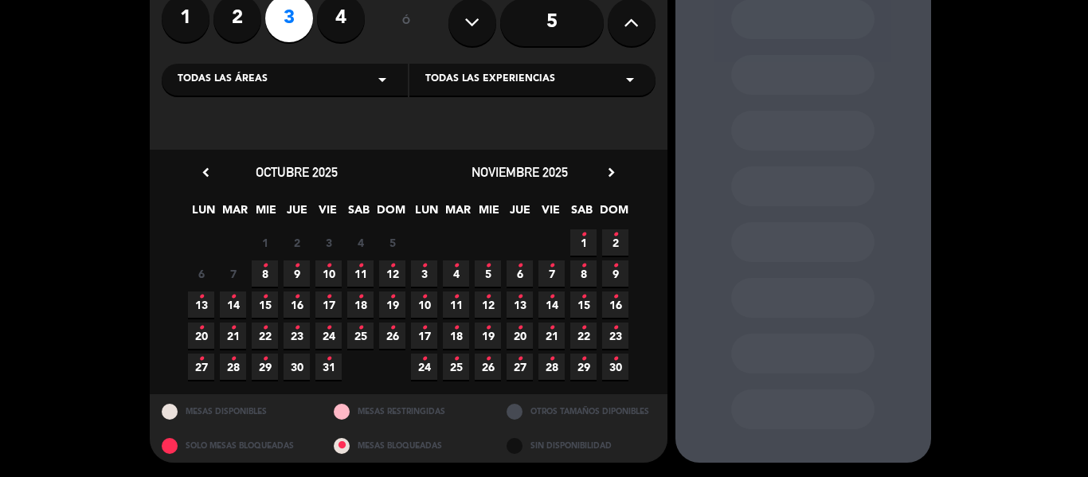
click at [260, 271] on span "8 •" at bounding box center [265, 273] width 26 height 26
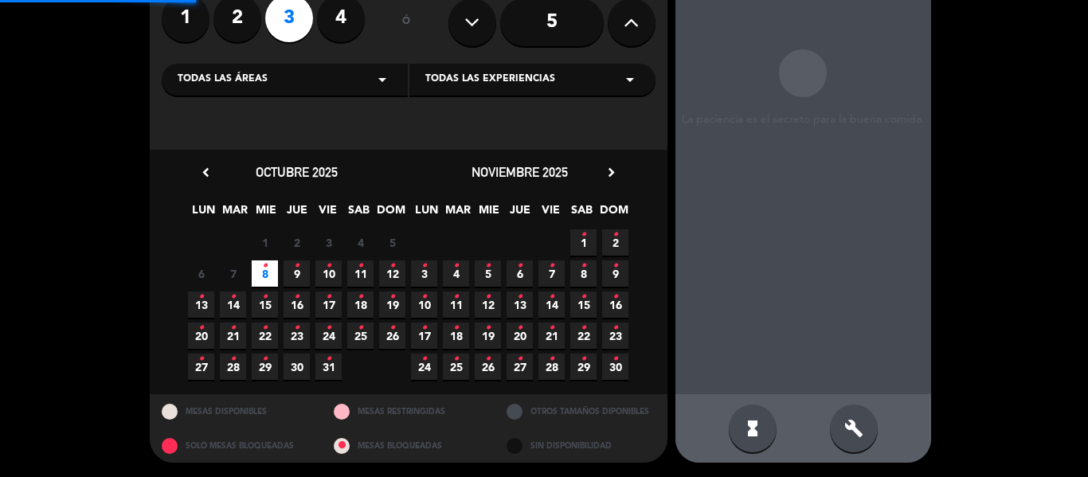
scroll to position [64, 0]
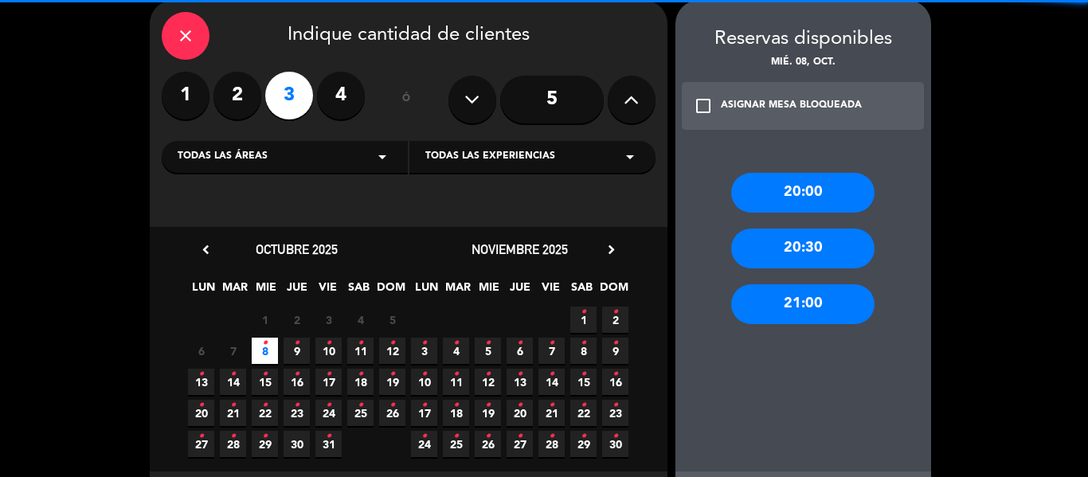
click at [780, 193] on div "20:00" at bounding box center [802, 193] width 143 height 40
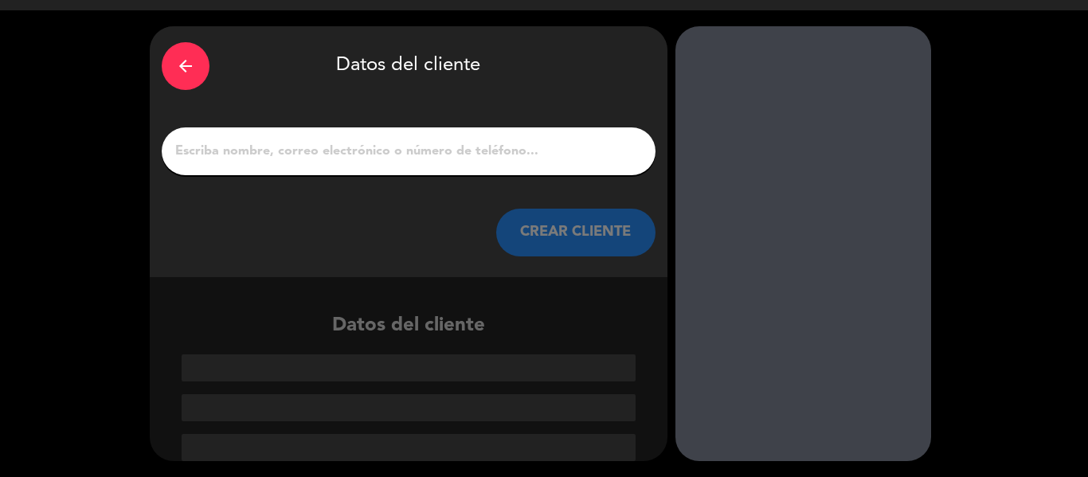
scroll to position [37, 0]
click at [322, 158] on input "1" at bounding box center [409, 151] width 470 height 22
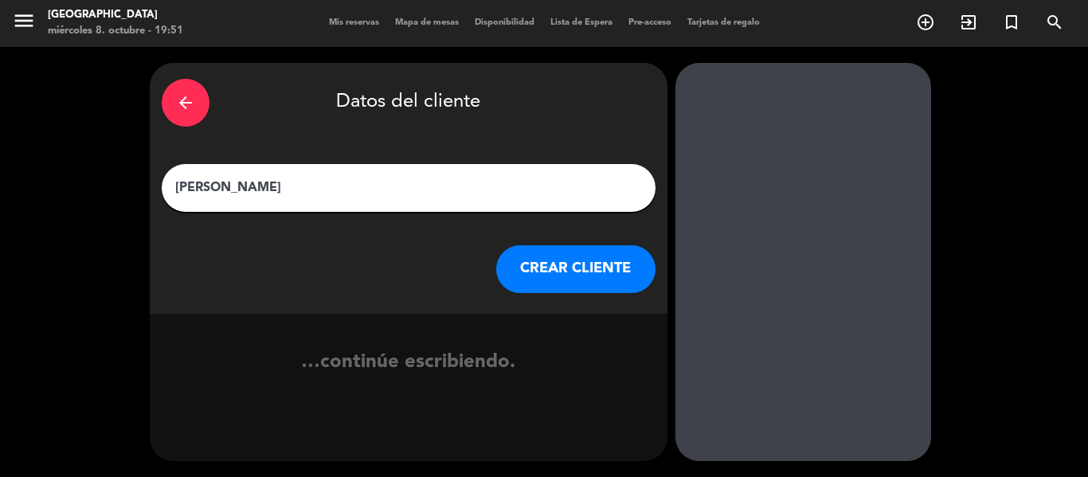
type input "[PERSON_NAME]"
click at [565, 279] on button "CREAR CLIENTE" at bounding box center [575, 269] width 159 height 48
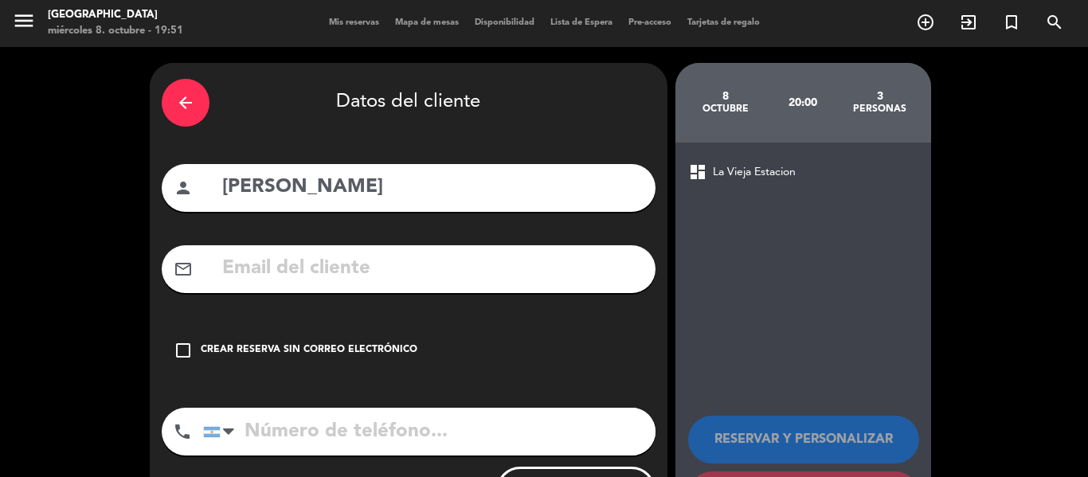
click at [314, 349] on div "Crear reserva sin correo electrónico" at bounding box center [309, 351] width 217 height 16
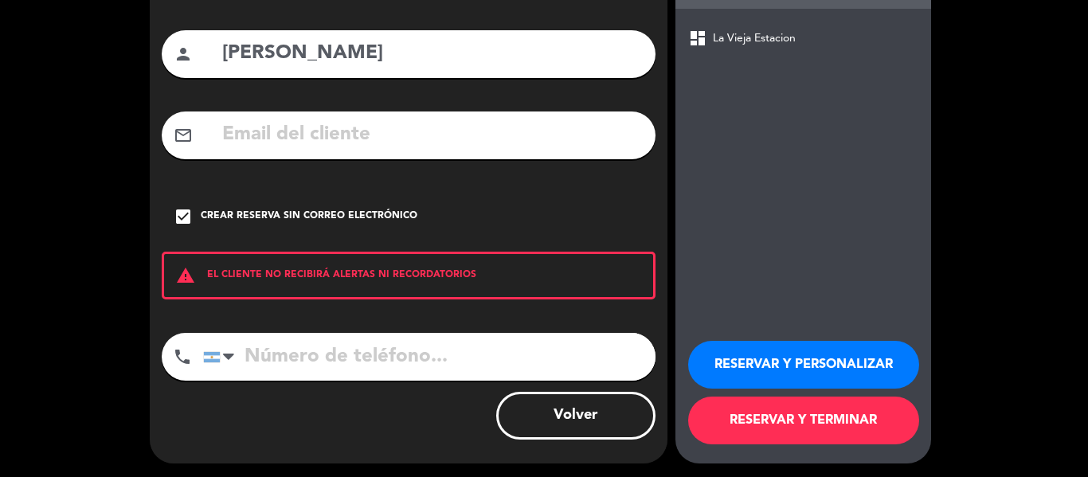
scroll to position [137, 0]
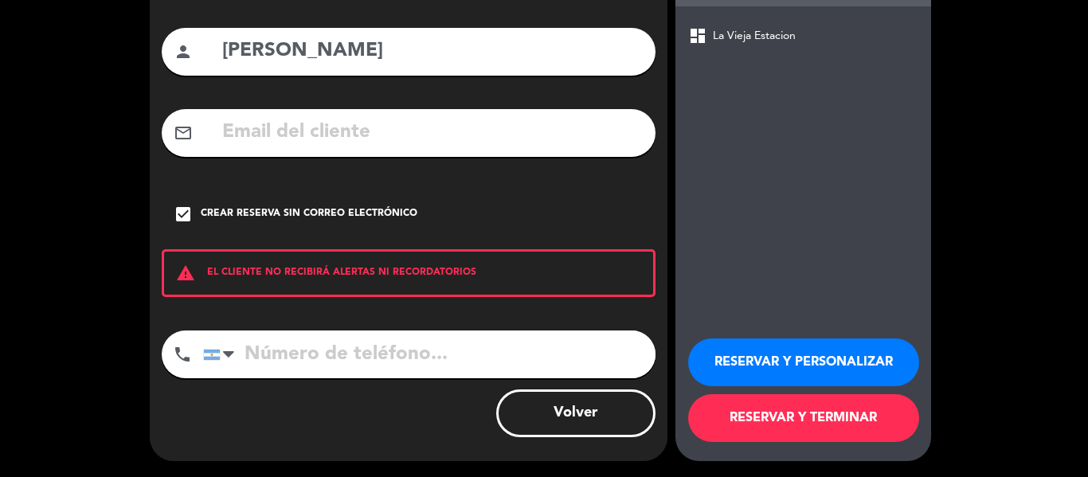
click at [781, 426] on button "RESERVAR Y TERMINAR" at bounding box center [803, 418] width 231 height 48
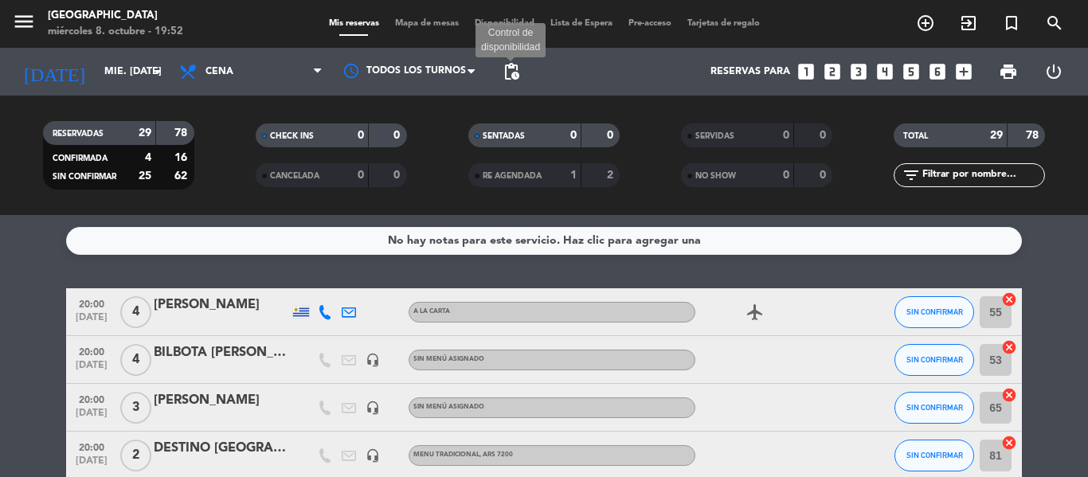
click at [507, 69] on span "pending_actions" at bounding box center [511, 71] width 19 height 19
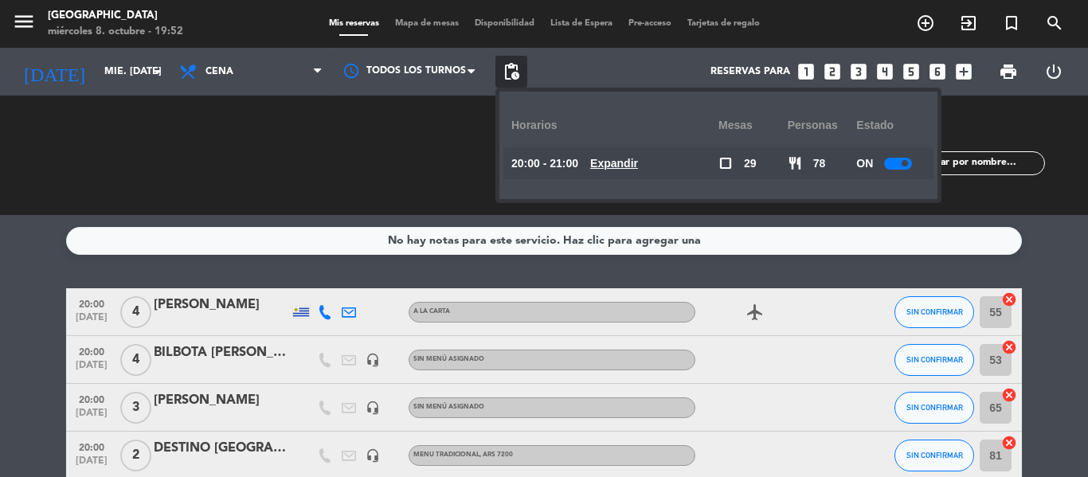
click at [886, 163] on div at bounding box center [898, 164] width 28 height 12
click at [651, 85] on div "Reservas para looks_one looks_two looks_3 looks_4 looks_5 looks_6 add_box" at bounding box center [753, 72] width 452 height 48
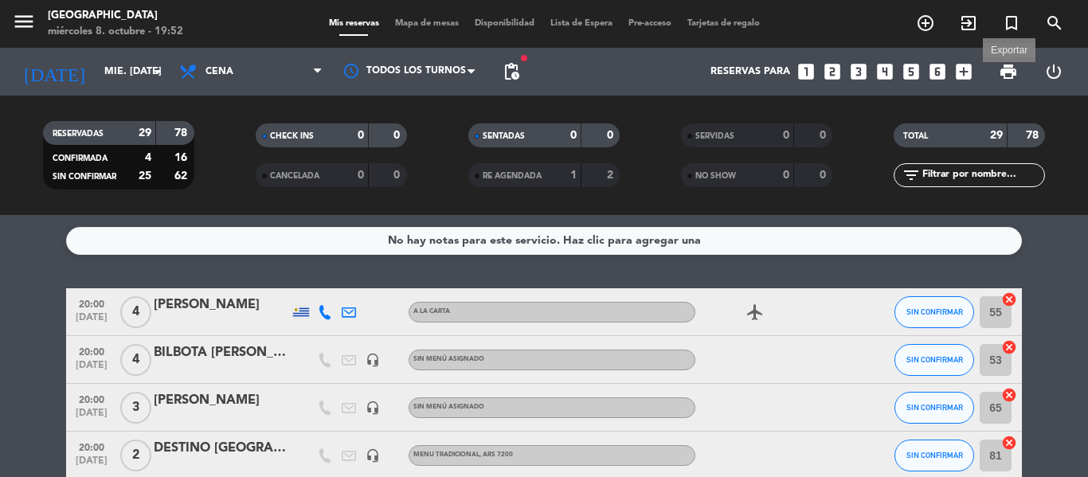
click at [1004, 69] on span "print" at bounding box center [1008, 71] width 19 height 19
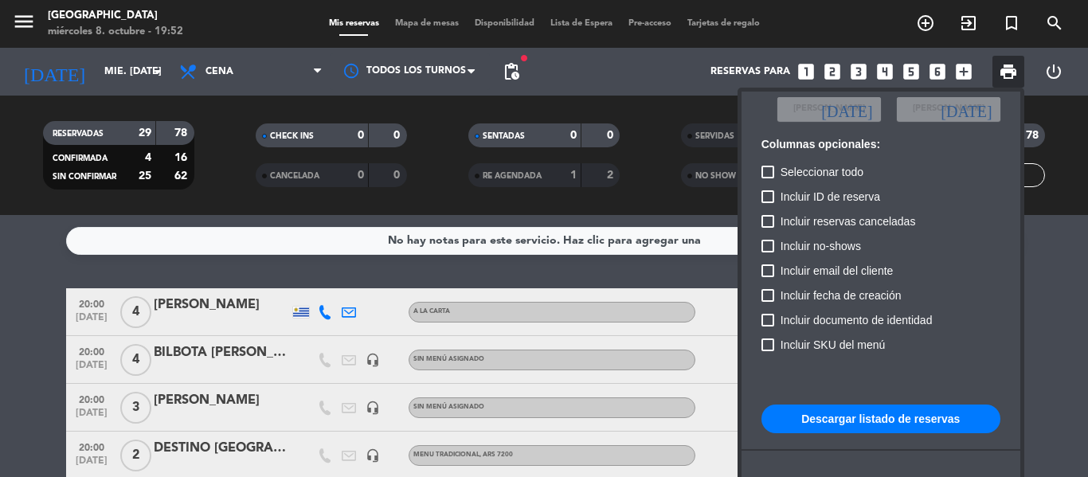
scroll to position [97, 0]
click at [926, 406] on button "Descargar listado de reservas" at bounding box center [881, 418] width 239 height 29
click at [448, 190] on div at bounding box center [544, 238] width 1088 height 477
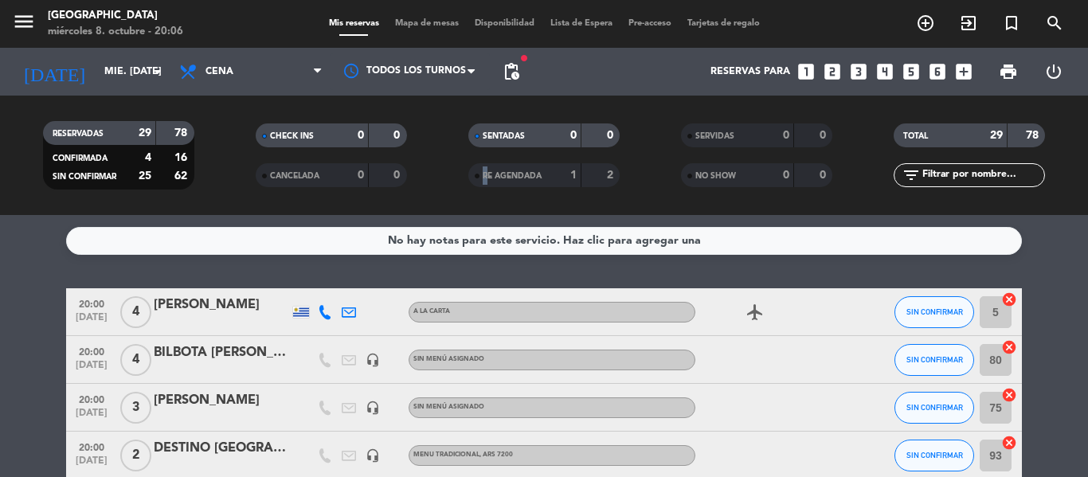
drag, startPoint x: 447, startPoint y: 190, endPoint x: 437, endPoint y: 190, distance: 10.4
click at [446, 190] on div "SENTADAS 0 0 RE AGENDADA 1 2" at bounding box center [543, 156] width 213 height 88
